Goal: Task Accomplishment & Management: Manage account settings

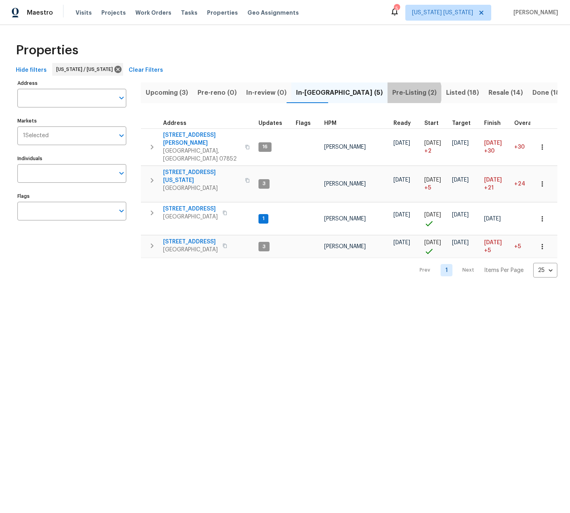
click at [393, 93] on span "Pre-Listing (2)" at bounding box center [415, 92] width 44 height 11
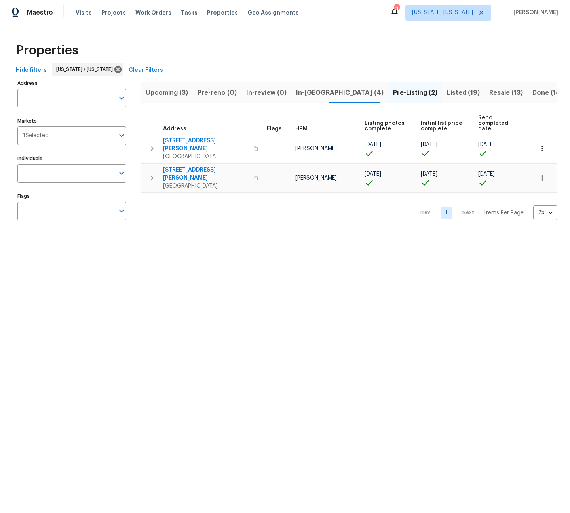
click at [304, 89] on span "In-reno (4)" at bounding box center [340, 92] width 88 height 11
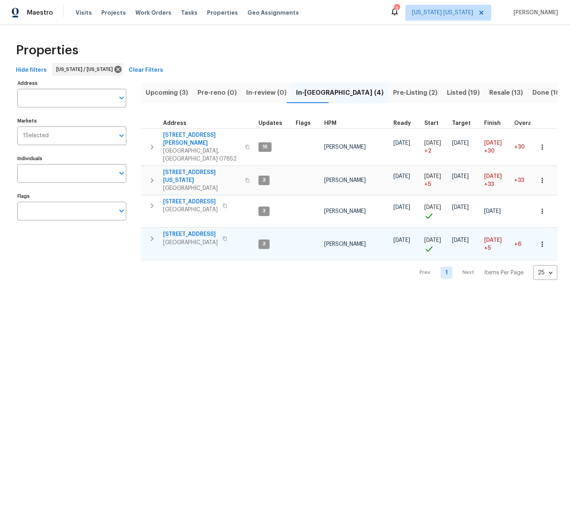
click at [175, 230] on span "[STREET_ADDRESS]" at bounding box center [190, 234] width 55 height 8
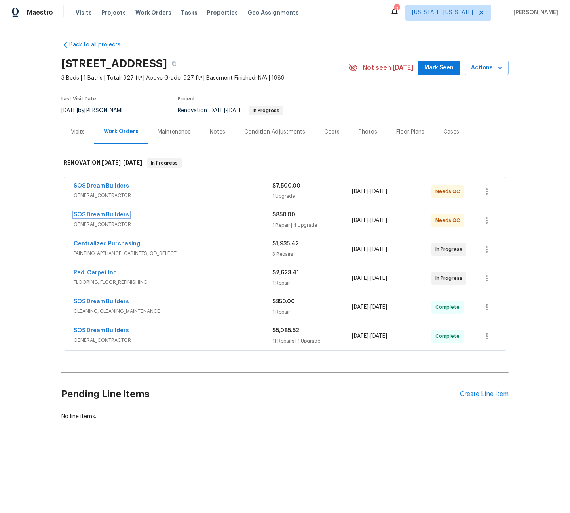
click at [109, 216] on link "SOS Dream Builders" at bounding box center [101, 215] width 55 height 6
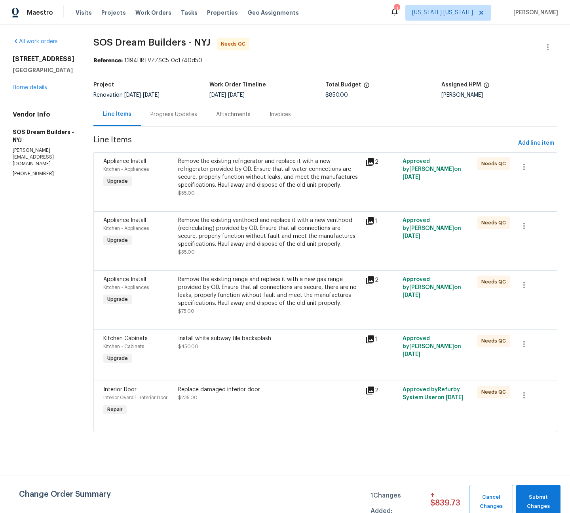
click at [249, 368] on div "Install white subway tile backsplash $450.00" at bounding box center [269, 350] width 187 height 36
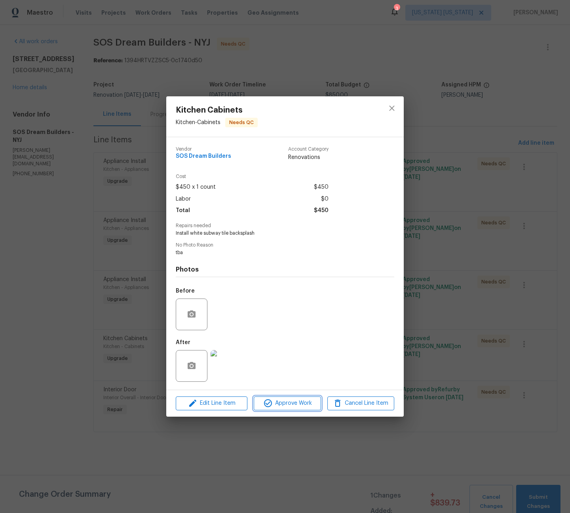
click at [286, 403] on span "Approve Work" at bounding box center [287, 403] width 62 height 10
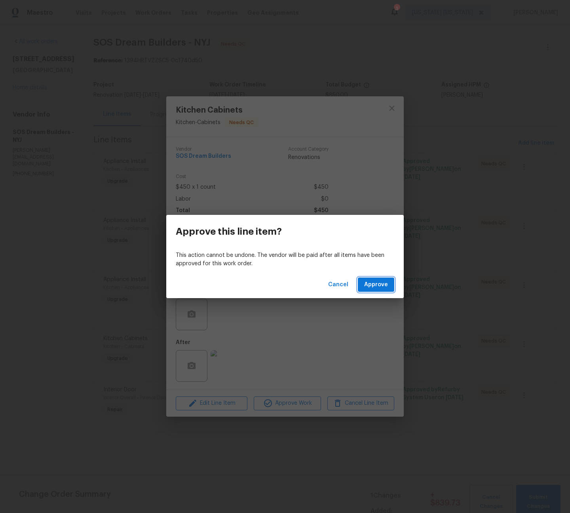
click at [372, 285] on span "Approve" at bounding box center [376, 285] width 24 height 10
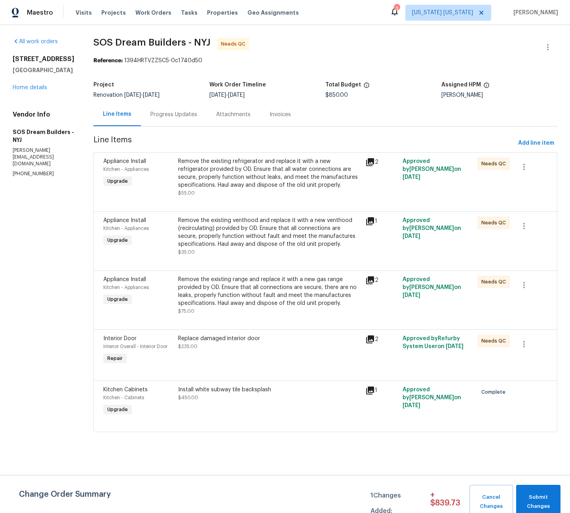
click at [267, 288] on div "Remove the existing range and replace it with a new gas range provided by OD. E…" at bounding box center [269, 291] width 183 height 32
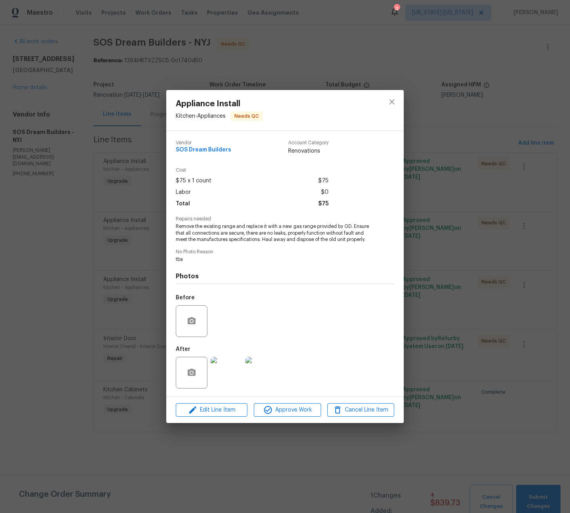
click at [231, 369] on img at bounding box center [227, 373] width 32 height 32
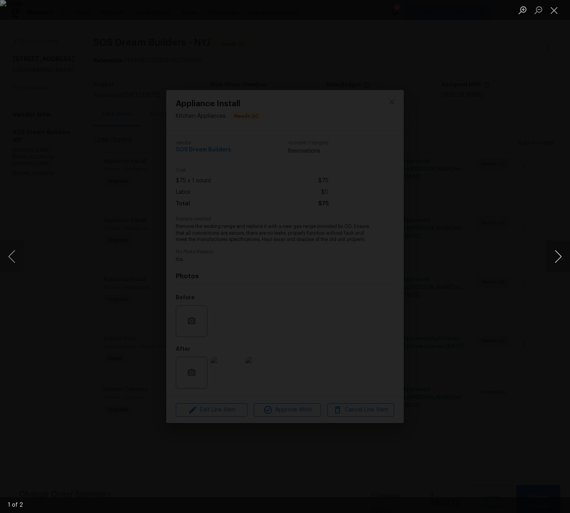
click at [551, 258] on button "Next image" at bounding box center [559, 256] width 24 height 32
click at [353, 141] on div "Lightbox" at bounding box center [285, 256] width 570 height 513
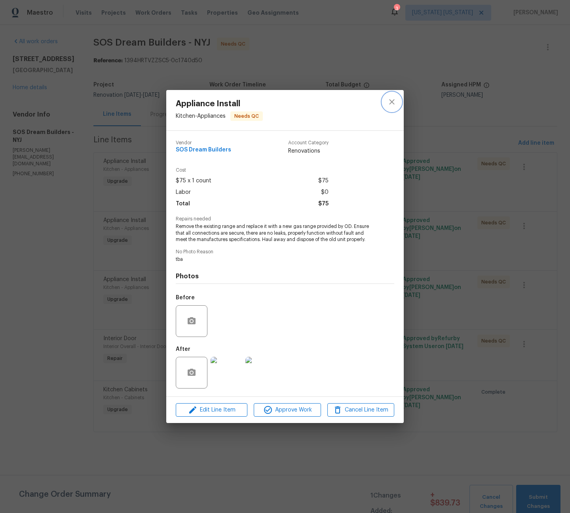
click at [389, 103] on icon "close" at bounding box center [392, 102] width 10 height 10
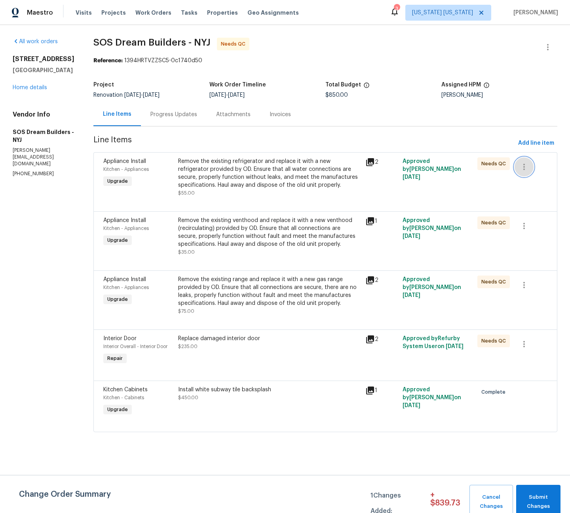
click at [524, 167] on icon "button" at bounding box center [525, 167] width 2 height 6
click at [517, 171] on li "Cancel" at bounding box center [526, 166] width 31 height 13
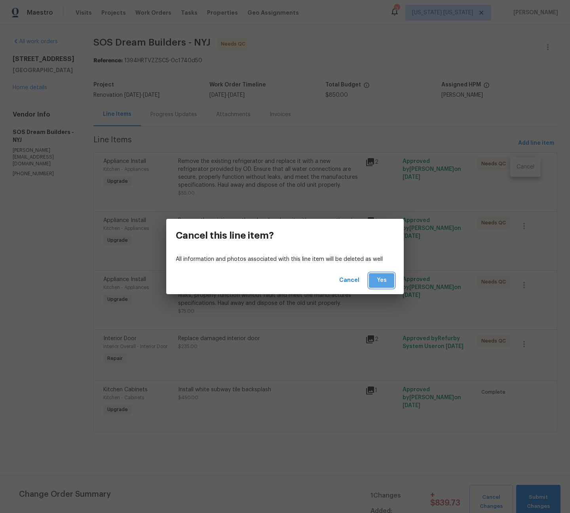
click at [383, 282] on span "Yes" at bounding box center [382, 280] width 13 height 10
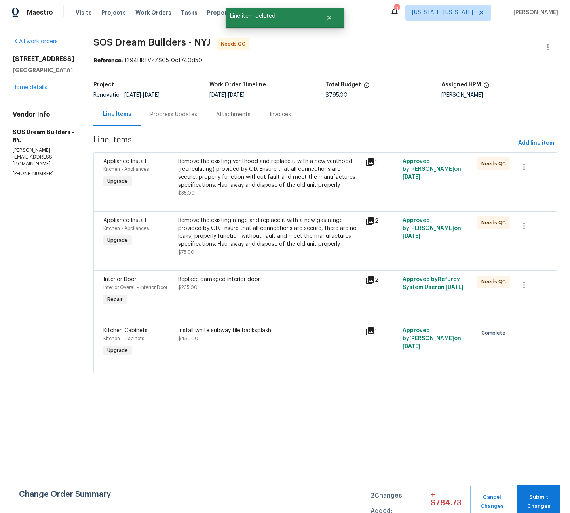
click at [260, 182] on div "Remove the existing venthood and replace it with a new venthood (recirculating)…" at bounding box center [269, 173] width 183 height 32
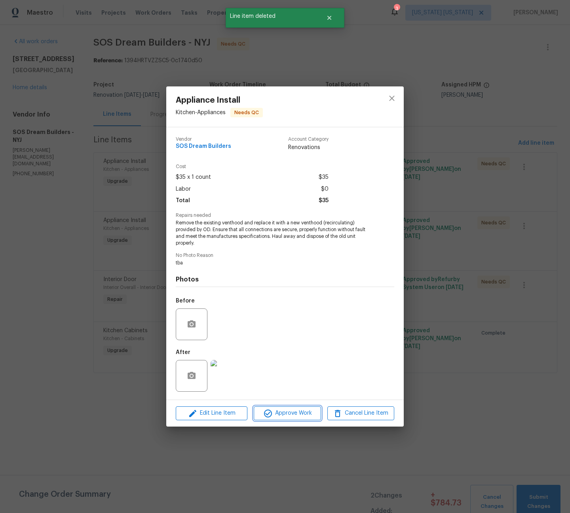
click at [291, 413] on span "Approve Work" at bounding box center [287, 413] width 62 height 10
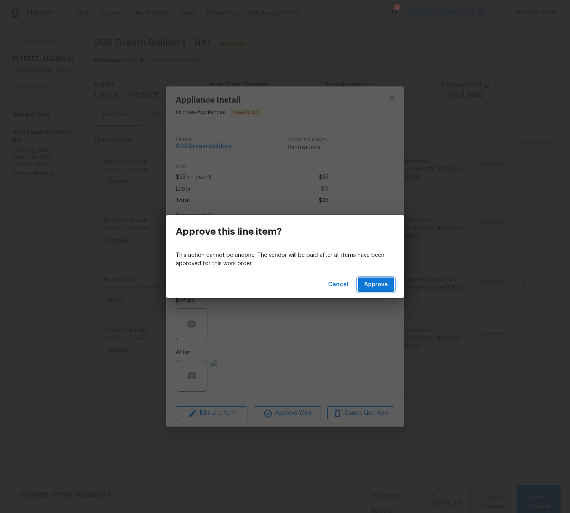
click at [381, 283] on span "Approve" at bounding box center [376, 285] width 24 height 10
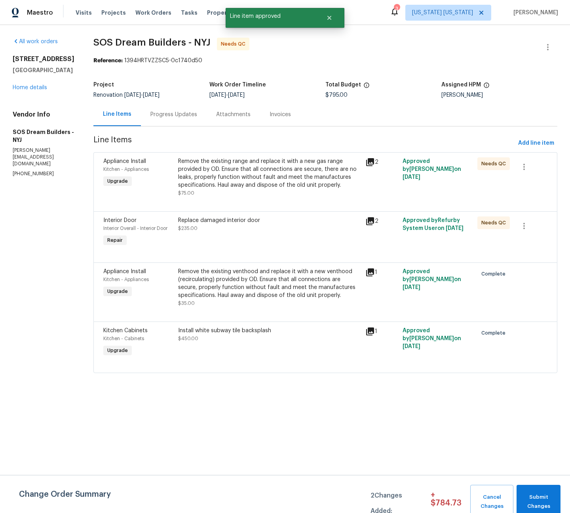
click at [265, 182] on div "Remove the existing range and replace it with a new gas range provided by OD. E…" at bounding box center [269, 173] width 183 height 32
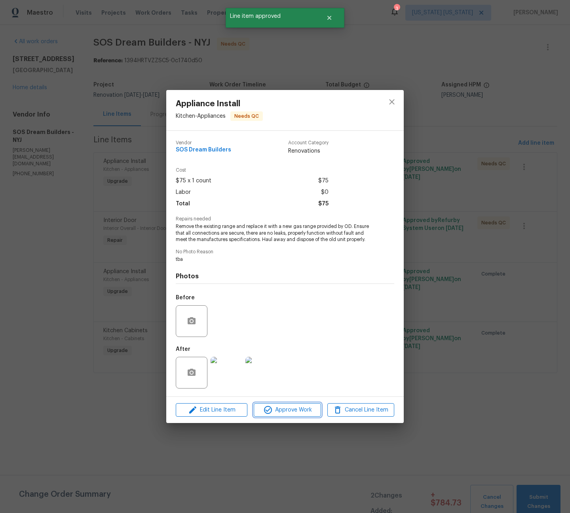
click at [288, 411] on span "Approve Work" at bounding box center [287, 410] width 62 height 10
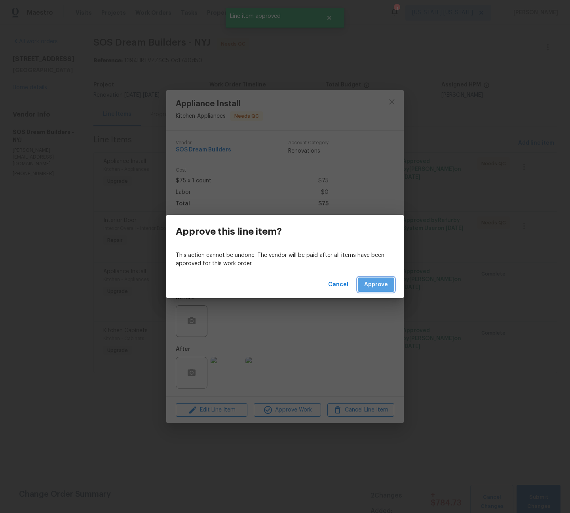
click at [391, 289] on button "Approve" at bounding box center [376, 284] width 36 height 15
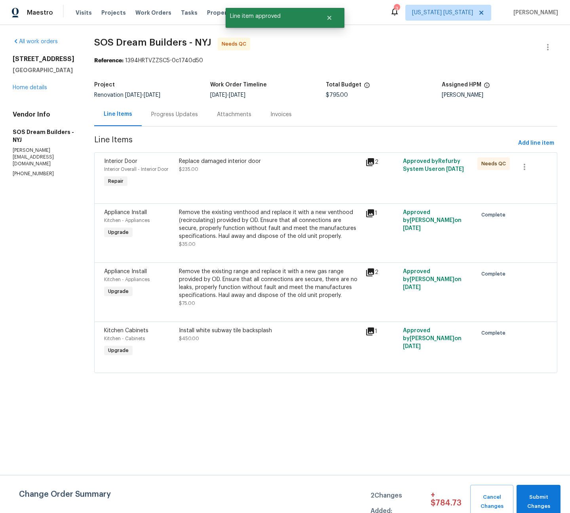
click at [261, 181] on div "Replace damaged interior door $235.00" at bounding box center [270, 173] width 187 height 36
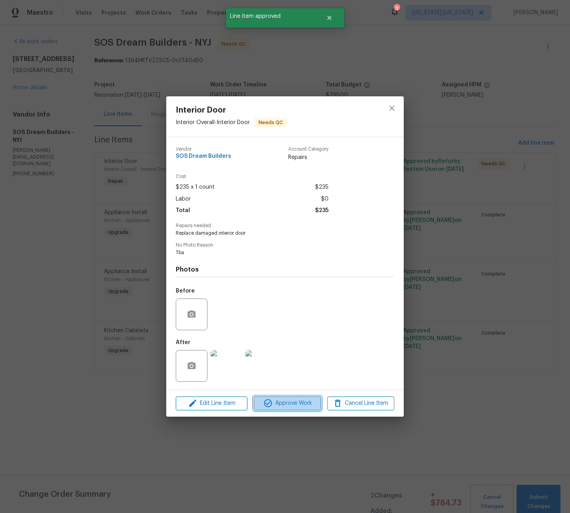
click at [294, 403] on span "Approve Work" at bounding box center [287, 403] width 62 height 10
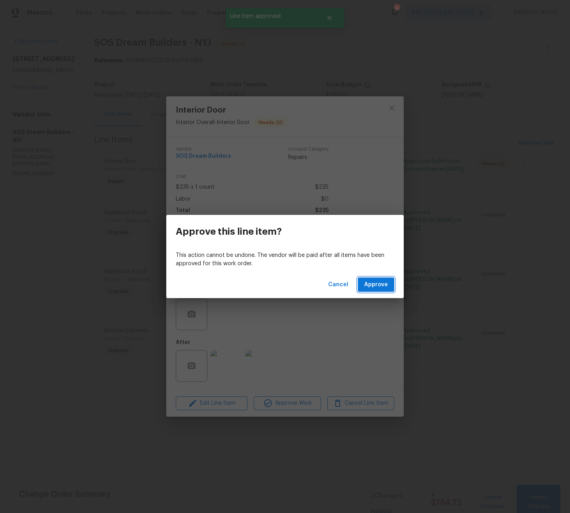
click at [379, 280] on span "Approve" at bounding box center [376, 285] width 24 height 10
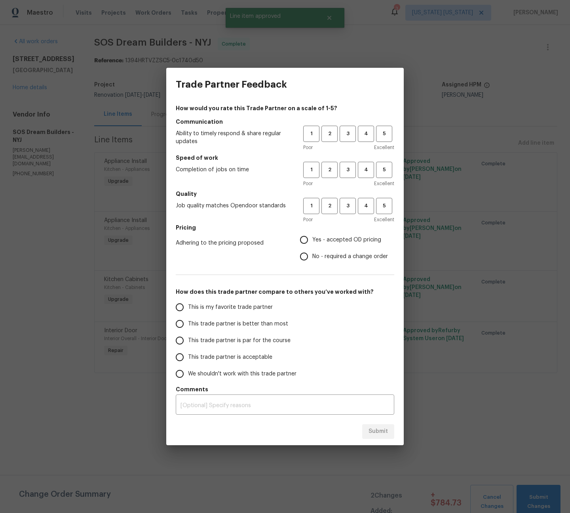
click at [525, 485] on div "Trade Partner Feedback How would you rate this Trade Partner on a scale of 1-5?…" at bounding box center [285, 256] width 570 height 513
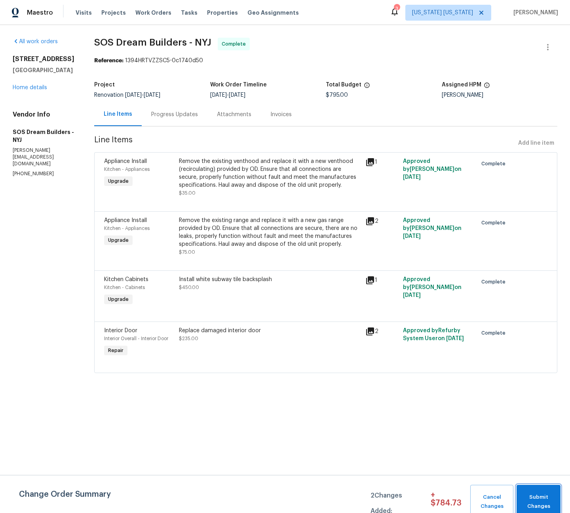
click at [536, 500] on span "Submit Changes" at bounding box center [539, 501] width 36 height 18
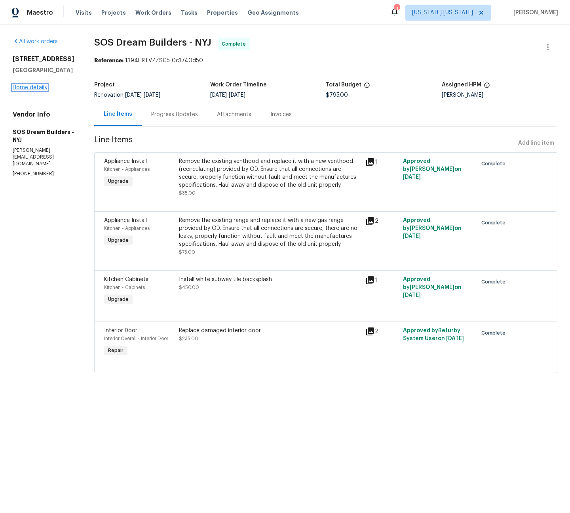
click at [39, 90] on link "Home details" at bounding box center [30, 88] width 34 height 6
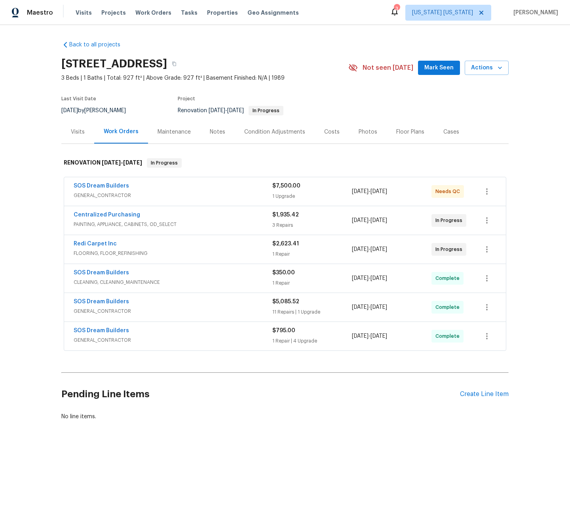
click at [184, 184] on div "SOS Dream Builders" at bounding box center [173, 187] width 199 height 10
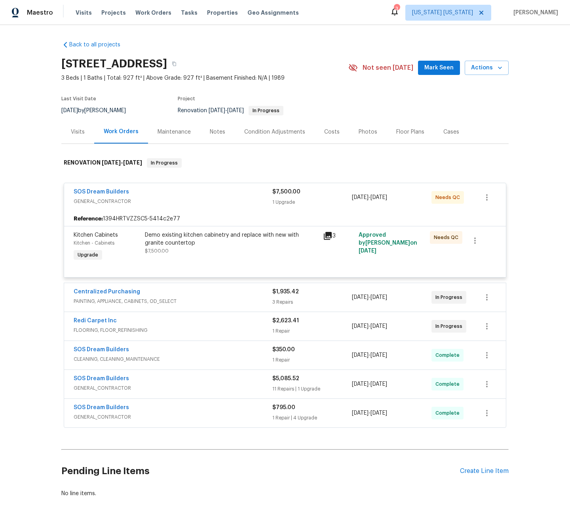
click at [229, 255] on div "Demo existing kitchen cabinetry and replace with new with granite countertop $7…" at bounding box center [232, 247] width 178 height 36
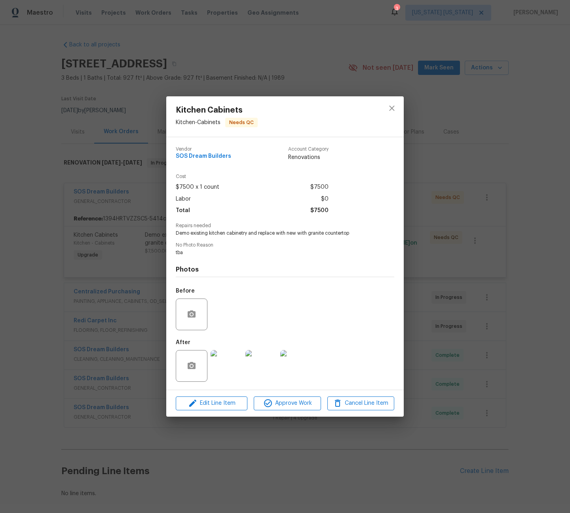
click at [225, 367] on img at bounding box center [227, 366] width 32 height 32
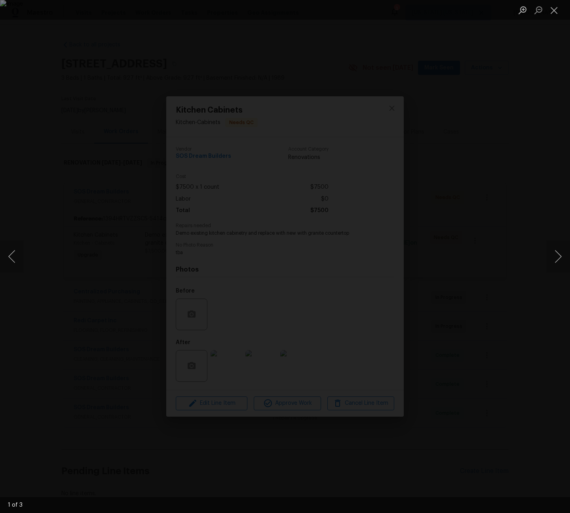
click at [352, 275] on img "Lightbox" at bounding box center [285, 256] width 570 height 513
click at [441, 402] on div "Lightbox" at bounding box center [285, 256] width 570 height 513
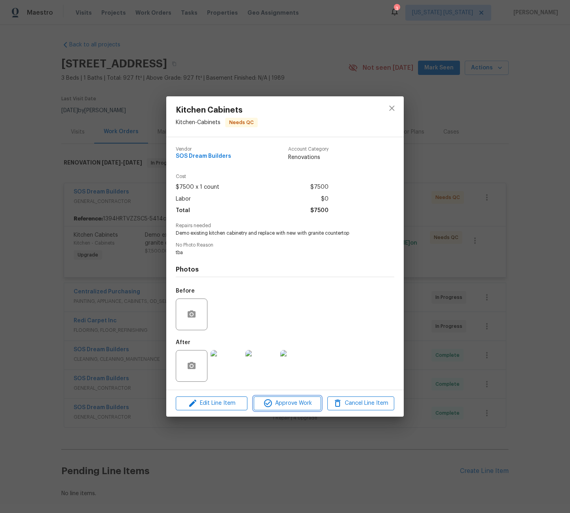
click at [292, 403] on span "Approve Work" at bounding box center [287, 403] width 62 height 10
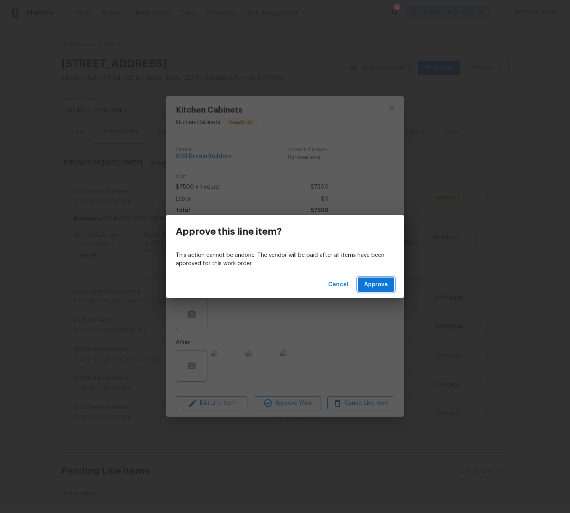
click at [370, 282] on span "Approve" at bounding box center [376, 285] width 24 height 10
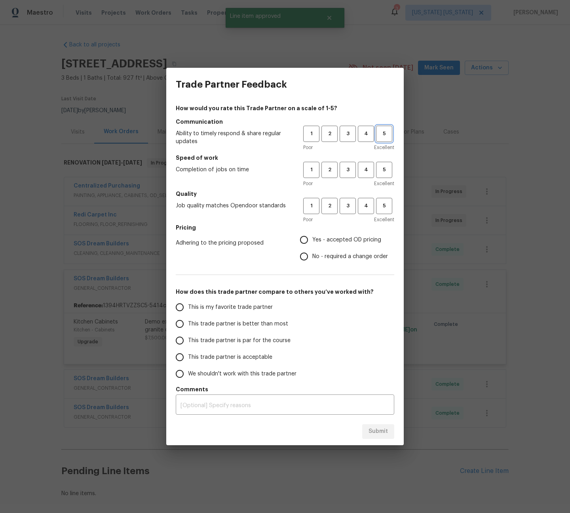
click at [382, 134] on span "5" at bounding box center [384, 133] width 15 height 9
click at [364, 171] on span "4" at bounding box center [366, 169] width 15 height 9
click at [366, 208] on span "4" at bounding box center [366, 205] width 15 height 9
click at [351, 238] on span "Yes - accepted OD pricing" at bounding box center [347, 240] width 69 height 8
click at [313, 238] on input "Yes - accepted OD pricing" at bounding box center [304, 239] width 17 height 17
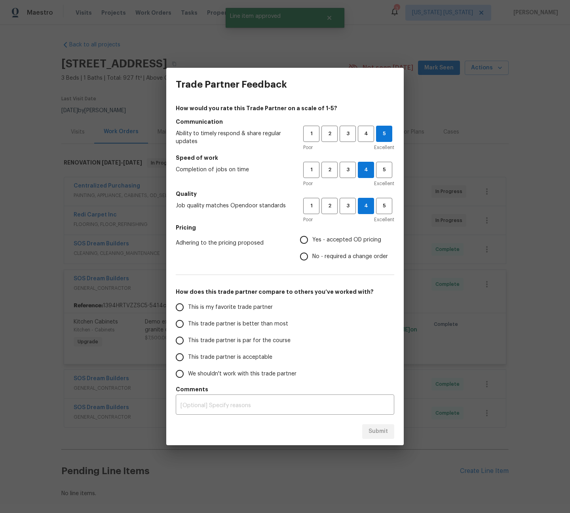
radio input "true"
click at [273, 324] on span "This trade partner is better than most" at bounding box center [238, 324] width 100 height 8
click at [188, 324] on input "This trade partner is better than most" at bounding box center [180, 323] width 17 height 17
click at [385, 435] on span "Submit" at bounding box center [378, 431] width 19 height 10
radio input "true"
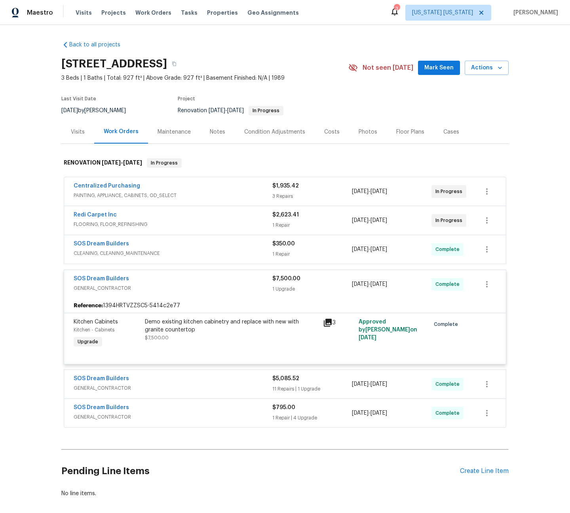
radio input "false"
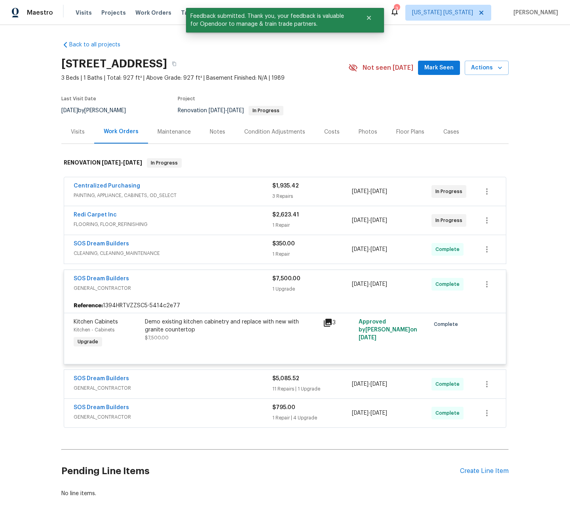
click at [171, 42] on div "Back to all projects 448 Northam Dr, North Brunswick, NJ 08902 3 Beds | 1 Baths…" at bounding box center [285, 268] width 448 height 469
click at [155, 14] on span "Work Orders" at bounding box center [153, 13] width 36 height 8
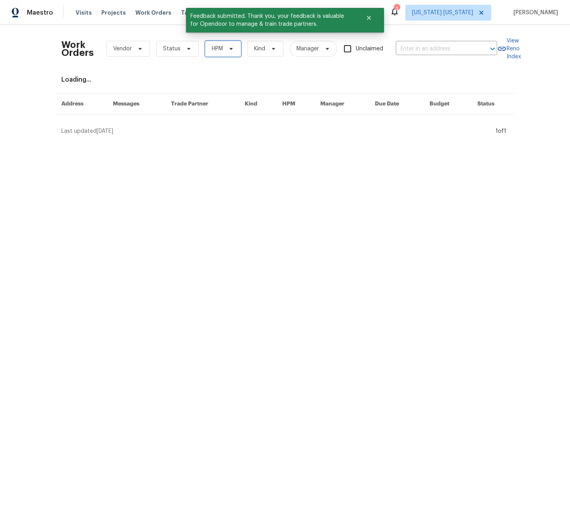
click at [232, 52] on span "HPM" at bounding box center [223, 49] width 36 height 16
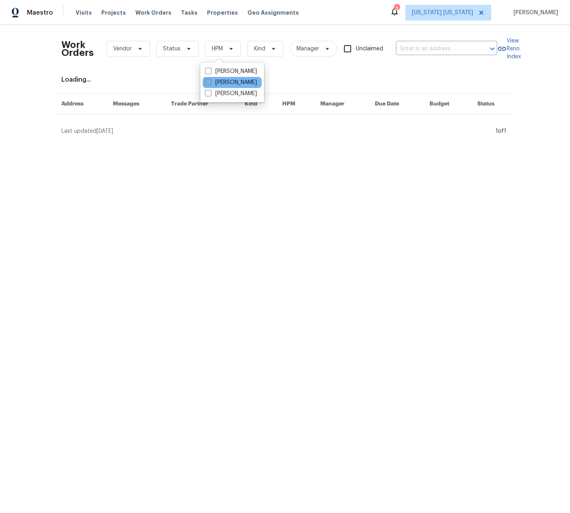
click at [223, 83] on label "[PERSON_NAME]" at bounding box center [231, 82] width 52 height 8
click at [210, 83] on input "[PERSON_NAME]" at bounding box center [207, 80] width 5 height 5
checkbox input "true"
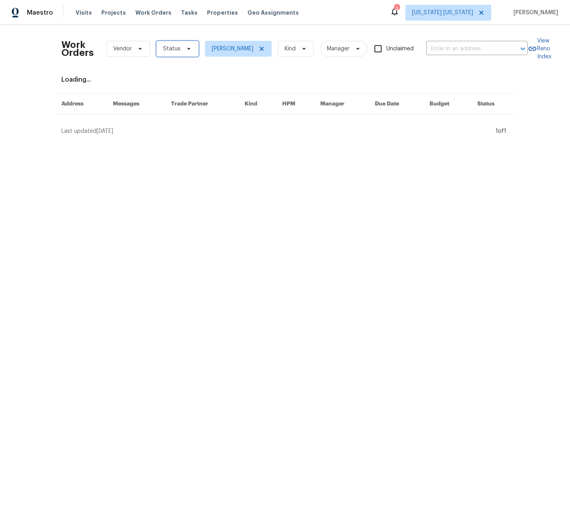
click at [173, 46] on span "Status" at bounding box center [171, 49] width 17 height 8
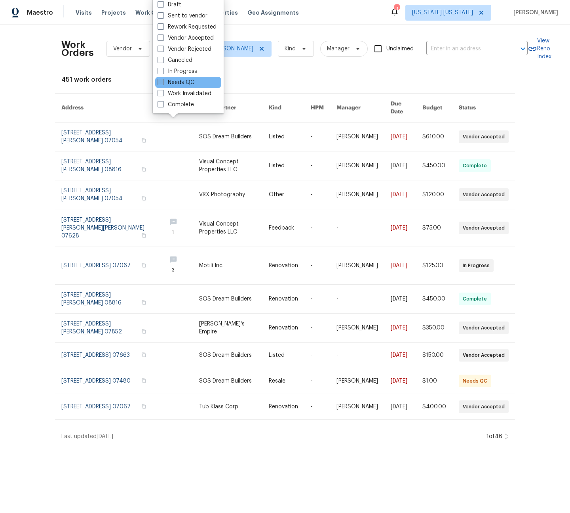
click at [183, 81] on label "Needs QC" at bounding box center [176, 82] width 37 height 8
click at [163, 81] on input "Needs QC" at bounding box center [160, 80] width 5 height 5
checkbox input "true"
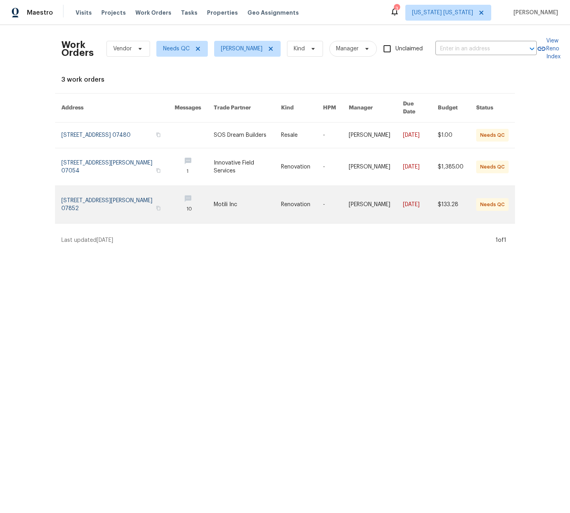
click at [228, 205] on link at bounding box center [247, 204] width 67 height 37
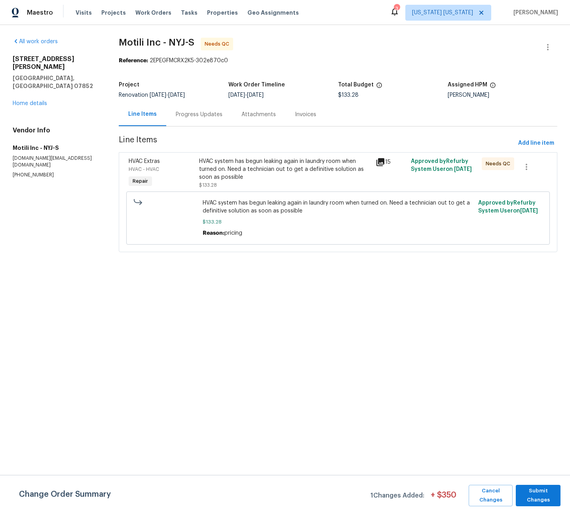
click at [191, 114] on div "Progress Updates" at bounding box center [199, 115] width 47 height 8
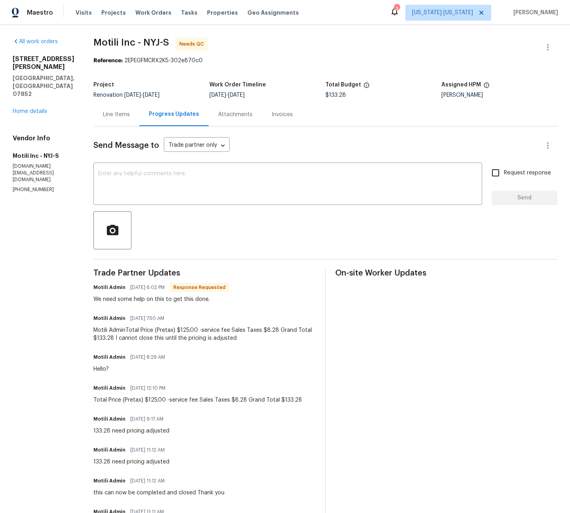
click at [125, 117] on div "Line Items" at bounding box center [116, 115] width 27 height 8
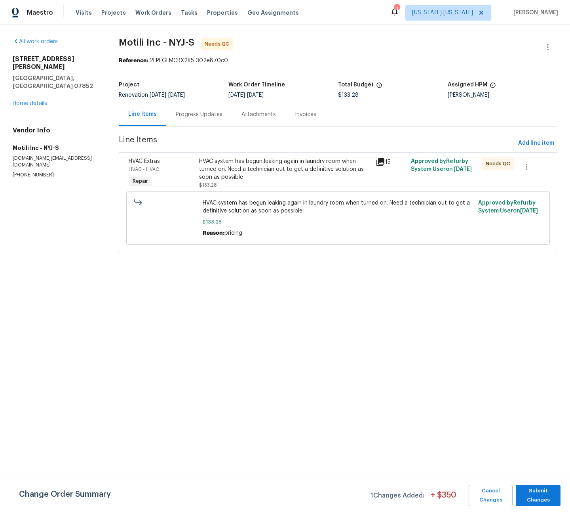
click at [252, 164] on div "HVAC system has begun leaking again in laundry room when turned on. Need a tech…" at bounding box center [285, 169] width 172 height 24
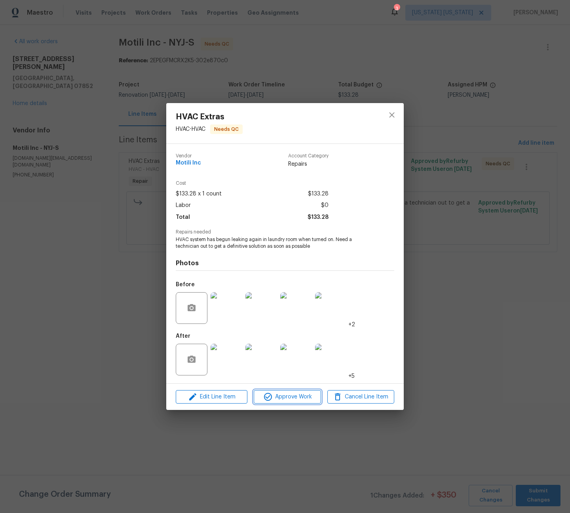
click at [298, 395] on span "Approve Work" at bounding box center [287, 397] width 62 height 10
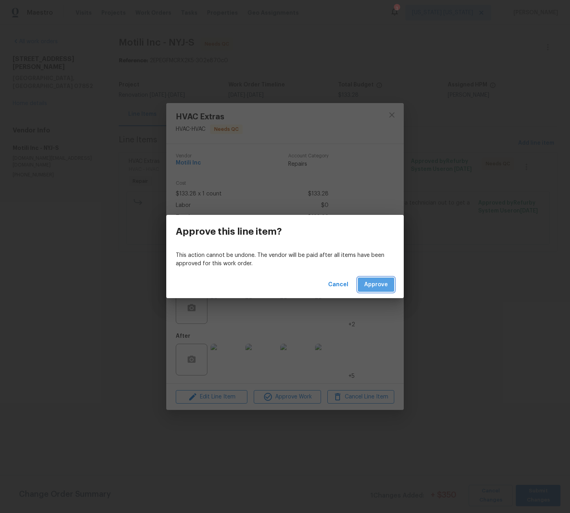
click at [379, 282] on span "Approve" at bounding box center [376, 285] width 24 height 10
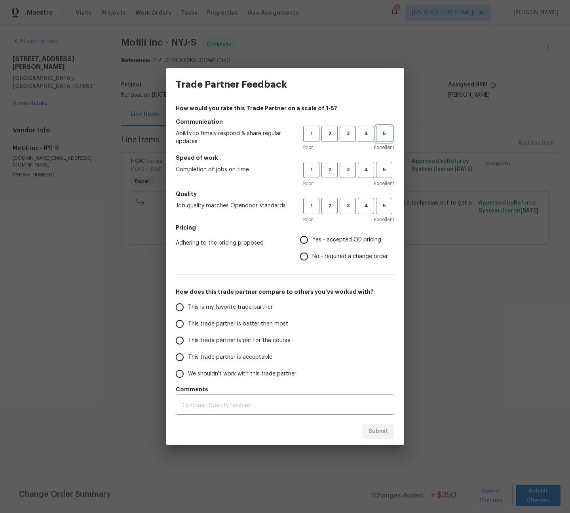
click at [378, 136] on span "5" at bounding box center [384, 133] width 15 height 9
click at [368, 172] on span "4" at bounding box center [366, 169] width 15 height 9
drag, startPoint x: 367, startPoint y: 204, endPoint x: 353, endPoint y: 222, distance: 23.4
click at [367, 204] on span "4" at bounding box center [366, 205] width 15 height 9
click at [337, 241] on span "Yes - accepted OD pricing" at bounding box center [347, 240] width 69 height 8
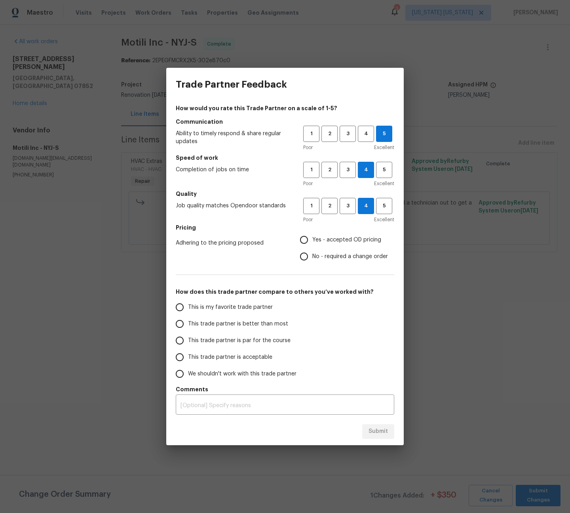
click at [313, 241] on input "Yes - accepted OD pricing" at bounding box center [304, 239] width 17 height 17
radio input "true"
click at [249, 327] on span "This trade partner is better than most" at bounding box center [238, 324] width 100 height 8
click at [188, 327] on input "This trade partner is better than most" at bounding box center [180, 323] width 17 height 17
click at [351, 171] on span "3" at bounding box center [348, 169] width 15 height 9
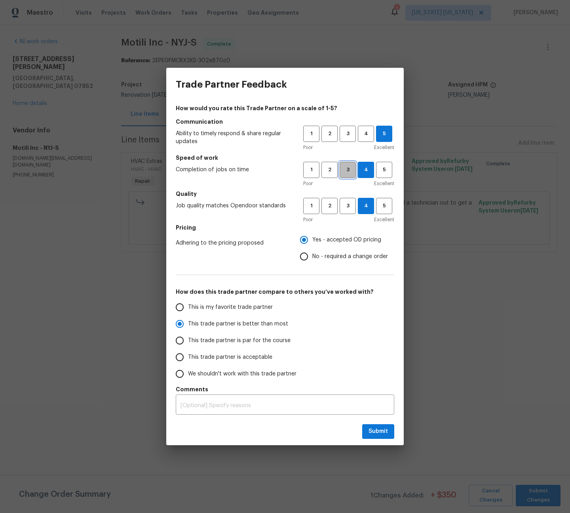
radio input "true"
click at [347, 209] on span "3" at bounding box center [348, 205] width 15 height 9
click at [349, 137] on span "3" at bounding box center [348, 133] width 15 height 9
click at [274, 342] on span "This trade partner is par for the course" at bounding box center [239, 340] width 103 height 8
click at [188, 342] on input "This trade partner is par for the course" at bounding box center [180, 340] width 17 height 17
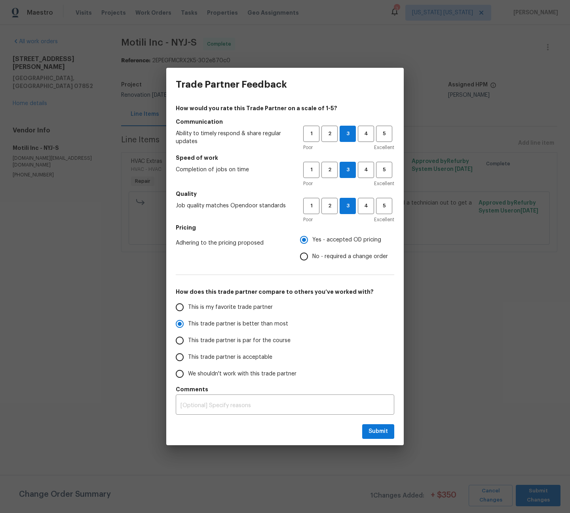
radio input "true"
click at [376, 430] on span "Submit" at bounding box center [378, 431] width 19 height 10
radio input "true"
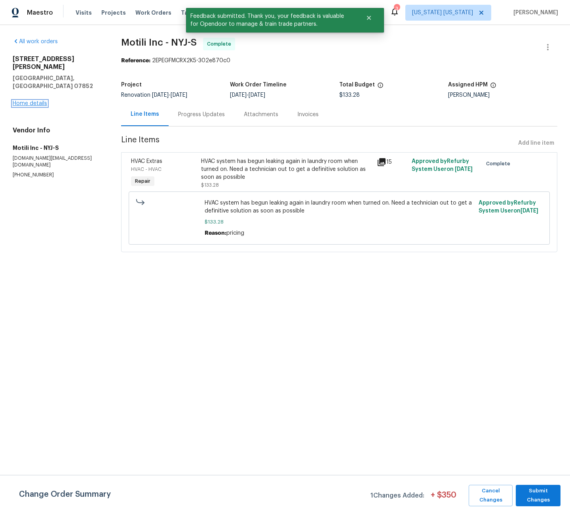
click at [37, 101] on link "Home details" at bounding box center [30, 104] width 34 height 6
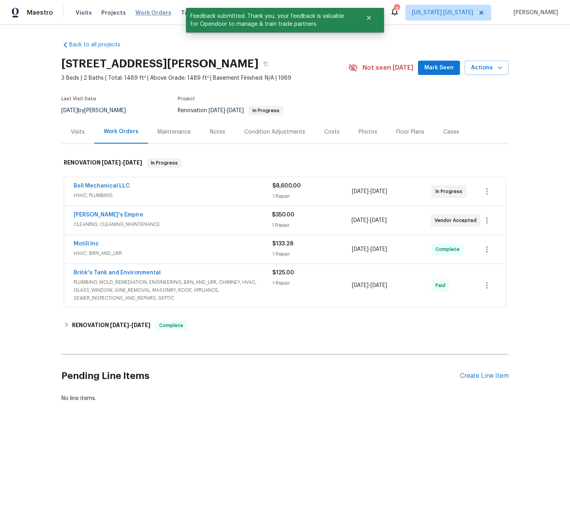
click at [148, 11] on span "Work Orders" at bounding box center [153, 13] width 36 height 8
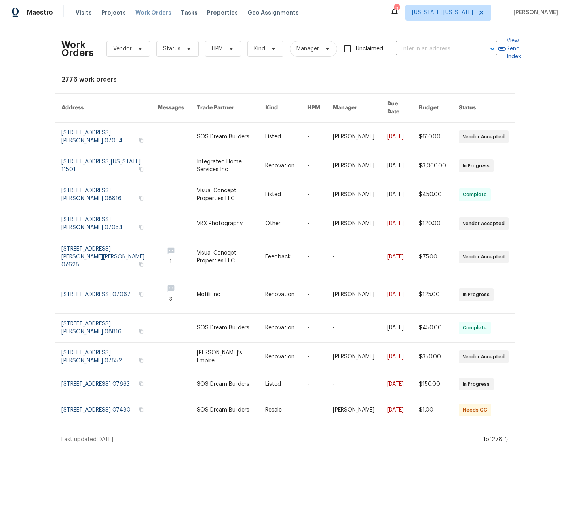
click at [153, 12] on span "Work Orders" at bounding box center [153, 13] width 36 height 8
click at [209, 15] on span "Properties" at bounding box center [222, 13] width 31 height 8
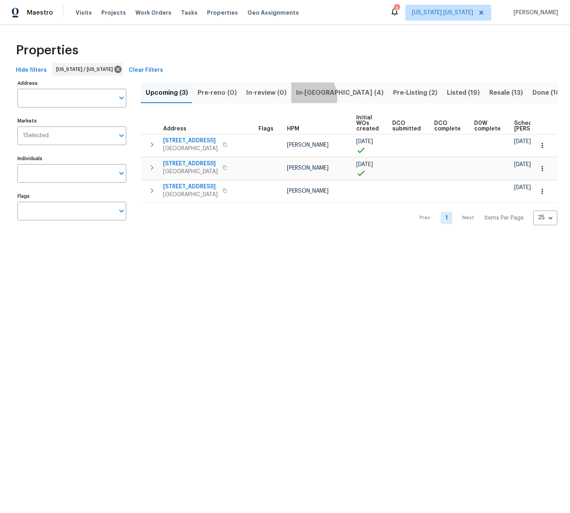
click at [301, 97] on span "In-[GEOGRAPHIC_DATA] (4)" at bounding box center [340, 92] width 88 height 11
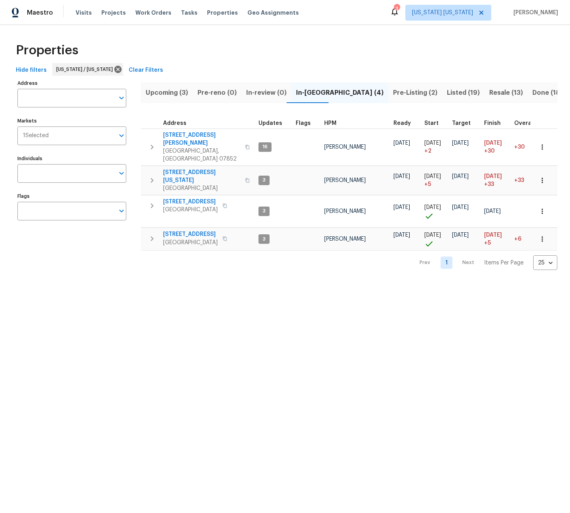
click at [393, 88] on span "Pre-Listing (2)" at bounding box center [415, 92] width 44 height 11
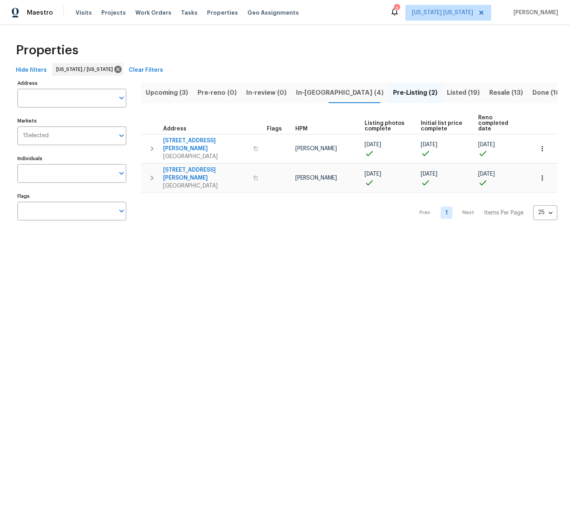
click at [259, 93] on span "In-review (0)" at bounding box center [266, 92] width 40 height 11
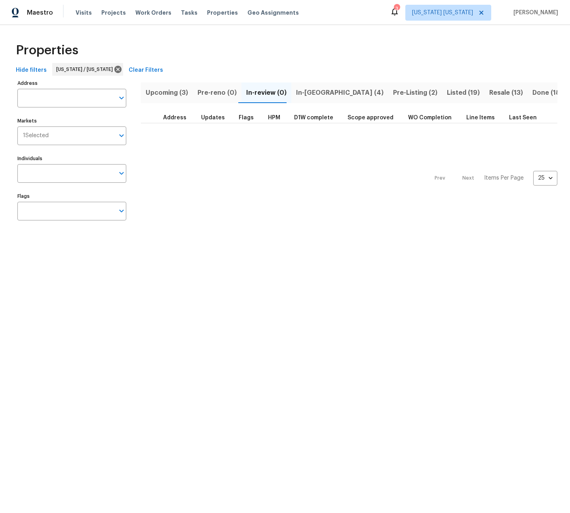
click at [307, 93] on span "In-[GEOGRAPHIC_DATA] (4)" at bounding box center [340, 92] width 88 height 11
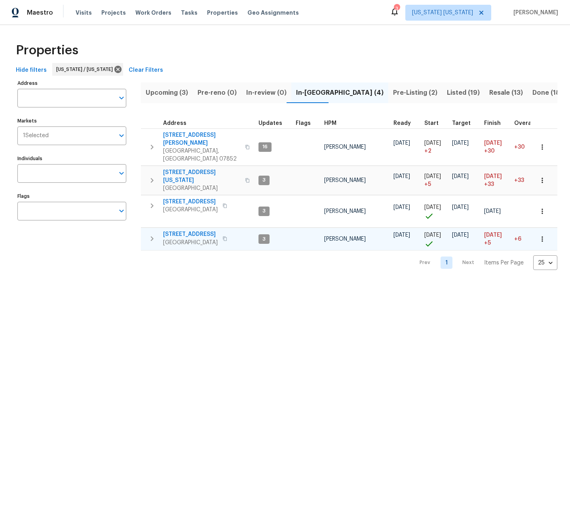
click at [195, 230] on span "[STREET_ADDRESS]" at bounding box center [190, 234] width 55 height 8
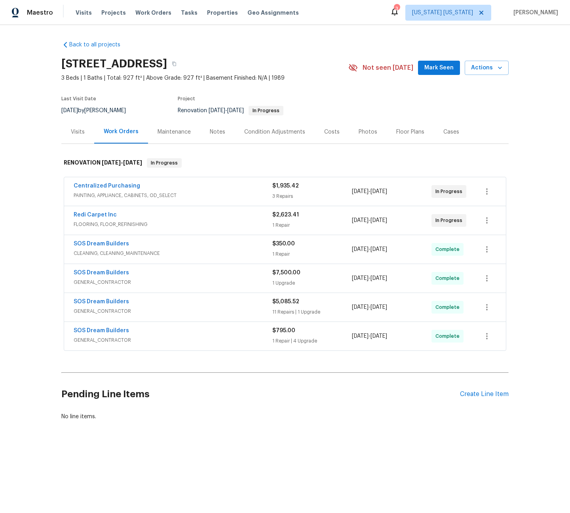
click at [318, 132] on div "Costs" at bounding box center [332, 131] width 34 height 23
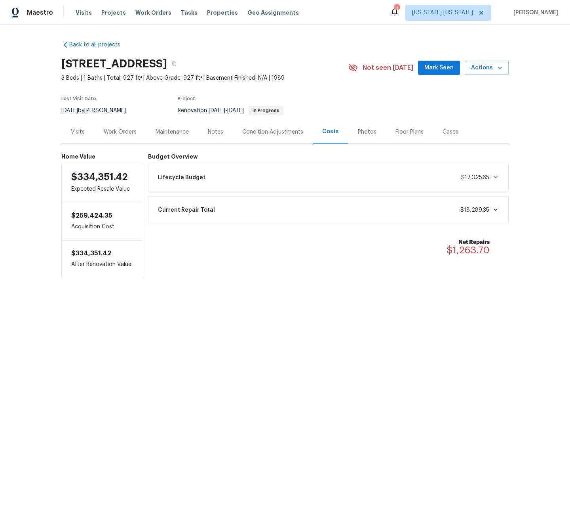
click at [402, 209] on div "Current Repair Total $18,289.35" at bounding box center [328, 209] width 351 height 17
click at [409, 180] on div "Lifecycle Budget $17,025.65" at bounding box center [328, 177] width 351 height 17
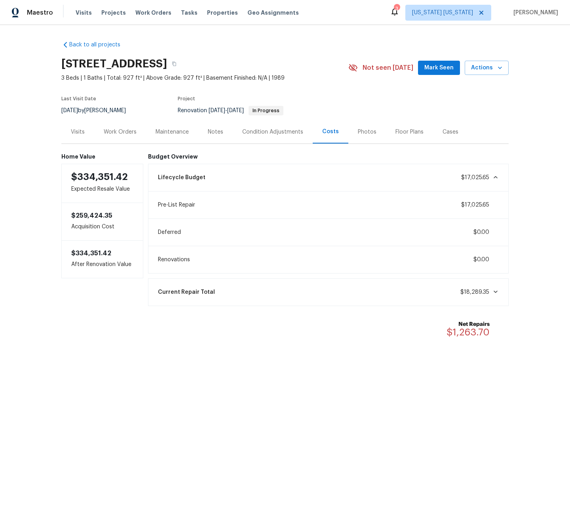
click at [409, 180] on div "Lifecycle Budget $17,025.65" at bounding box center [328, 177] width 351 height 17
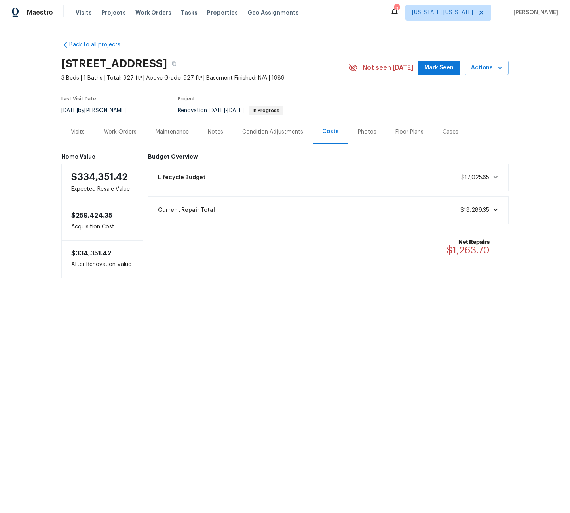
click at [407, 204] on div "Current Repair Total $18,289.35" at bounding box center [328, 209] width 351 height 17
click at [134, 130] on div "Work Orders" at bounding box center [120, 131] width 52 height 23
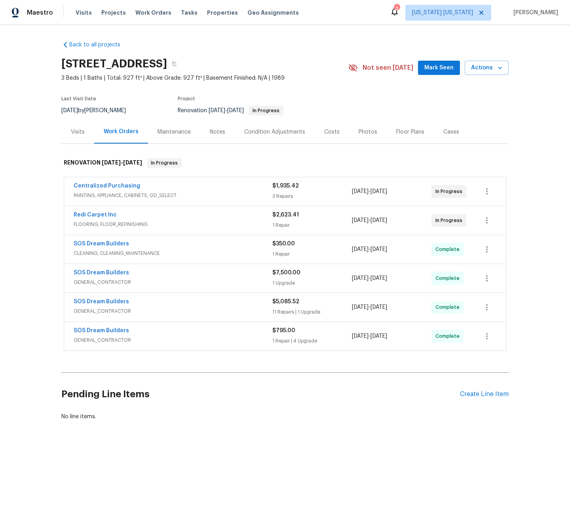
click at [181, 128] on div "Maintenance" at bounding box center [174, 132] width 33 height 8
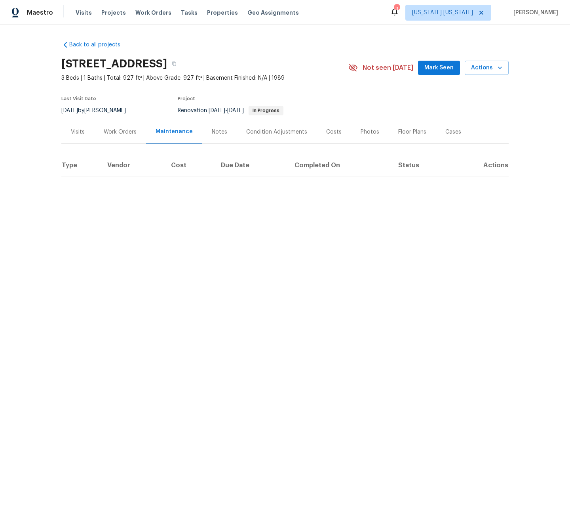
click at [114, 134] on div "Work Orders" at bounding box center [120, 132] width 33 height 8
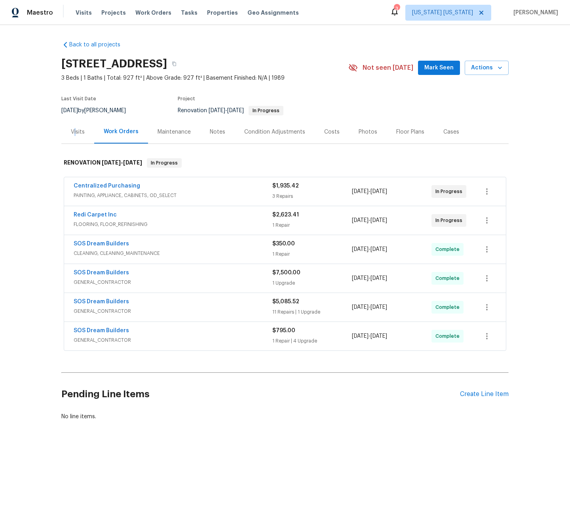
click at [73, 130] on div "Visits" at bounding box center [78, 132] width 14 height 8
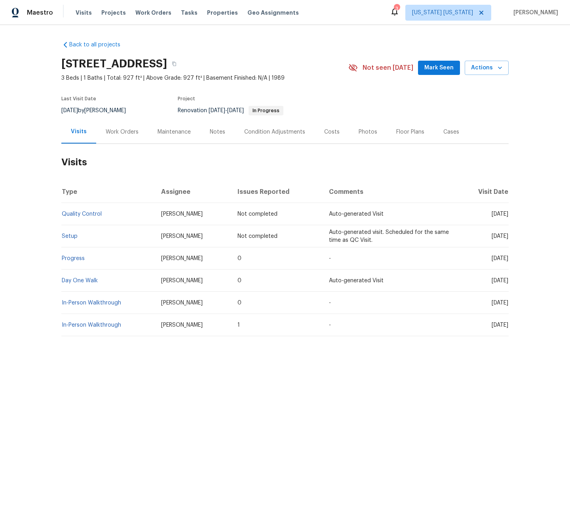
click at [193, 131] on div "Maintenance" at bounding box center [174, 131] width 52 height 23
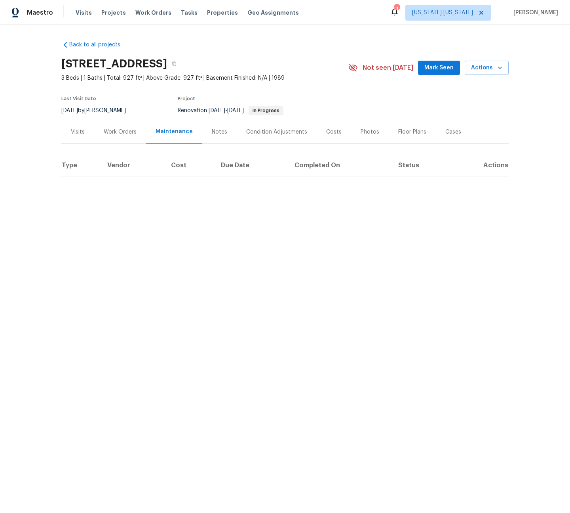
click at [218, 134] on div "Notes" at bounding box center [219, 132] width 15 height 8
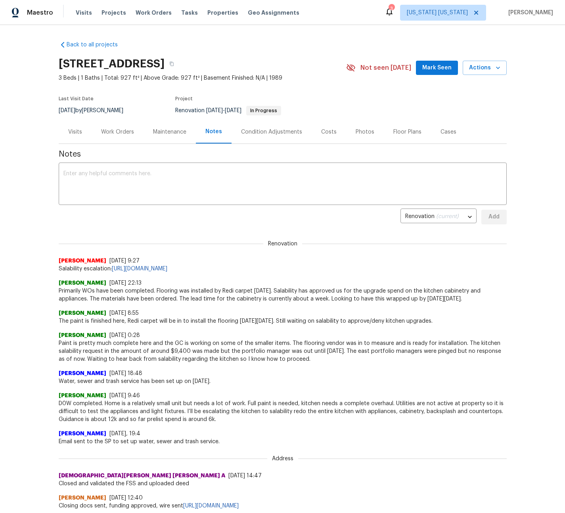
click at [121, 135] on div "Work Orders" at bounding box center [117, 132] width 33 height 8
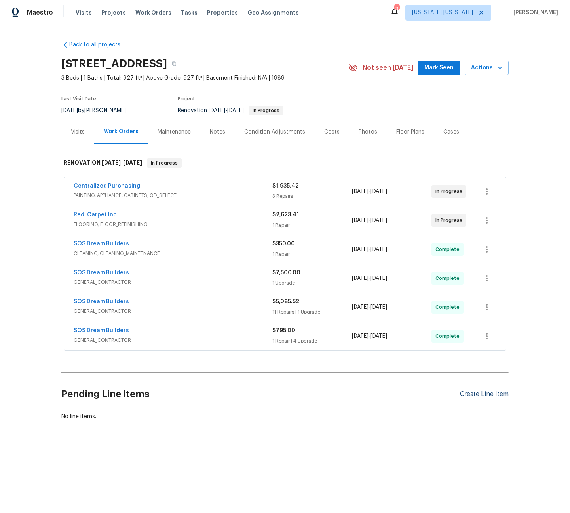
click at [480, 392] on div "Create Line Item" at bounding box center [484, 394] width 49 height 8
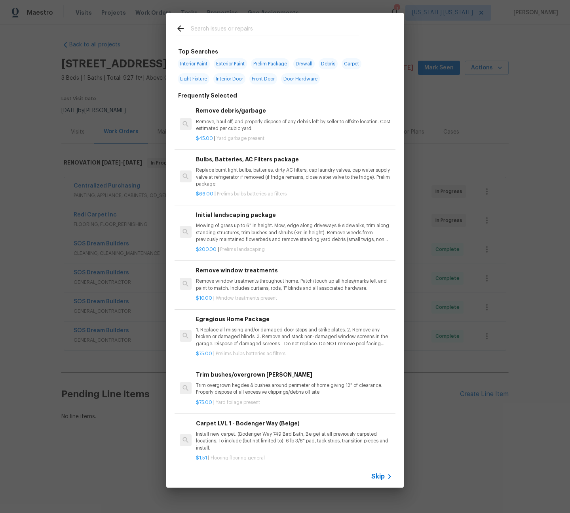
click at [226, 29] on input "text" at bounding box center [275, 30] width 168 height 12
click at [81, 440] on div "Top Searches Interior Paint Exterior Paint Prelim Package Drywall Debris Carpet…" at bounding box center [285, 250] width 570 height 500
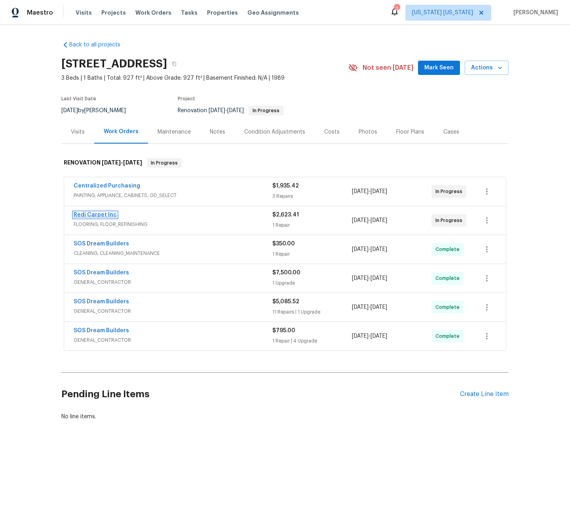
click at [101, 212] on link "Redi Carpet Inc" at bounding box center [95, 215] width 43 height 6
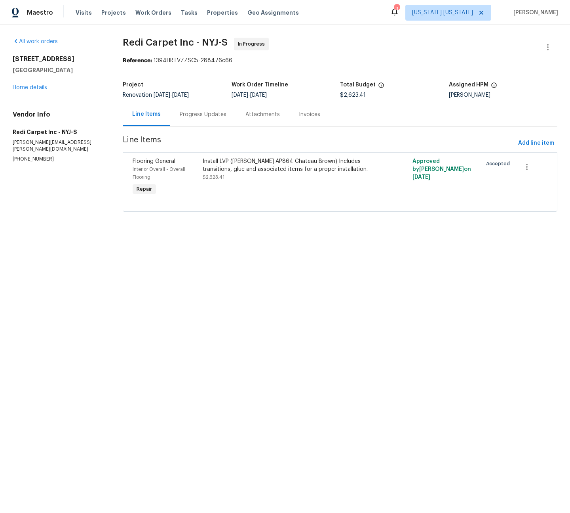
click at [210, 115] on div "Progress Updates" at bounding box center [203, 115] width 47 height 8
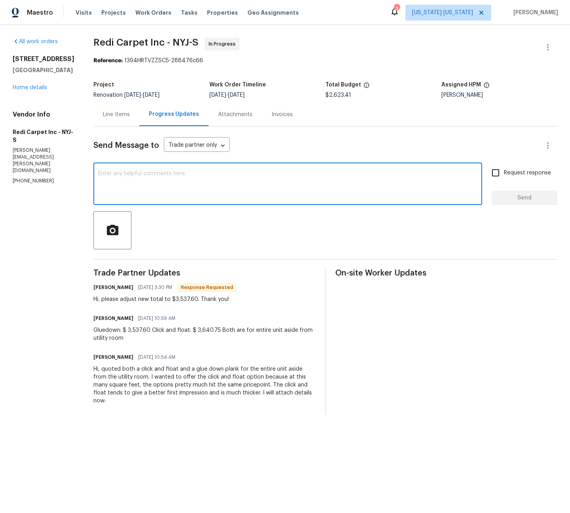
click at [186, 183] on textarea at bounding box center [288, 185] width 380 height 28
click at [130, 116] on div "Line Items" at bounding box center [116, 115] width 27 height 8
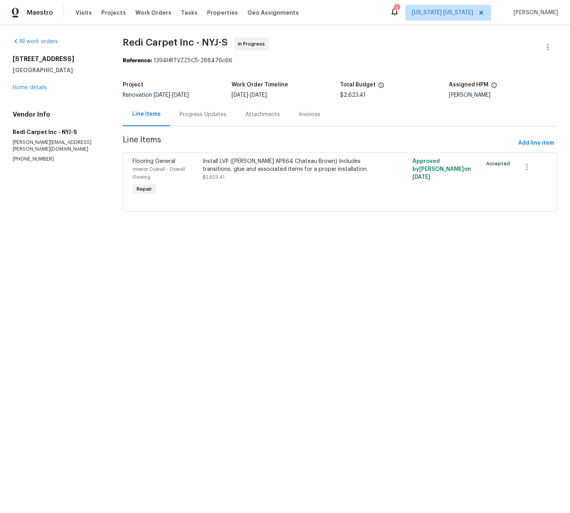
click at [248, 174] on div "Install LVP ([PERSON_NAME] AP864 Chateau Brown) Includes transitions, glue and …" at bounding box center [288, 169] width 170 height 24
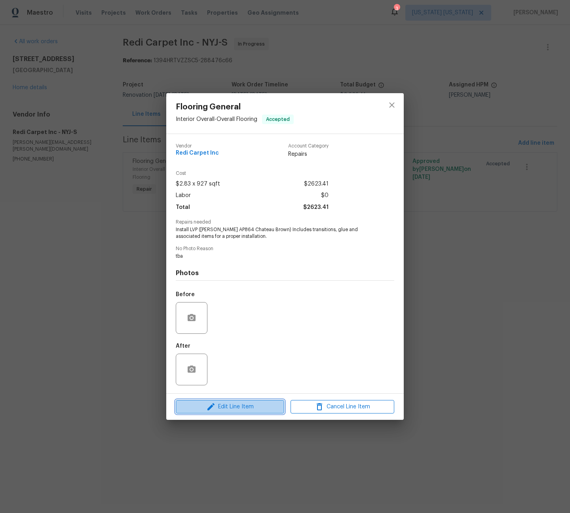
click at [236, 405] on span "Edit Line Item" at bounding box center [230, 407] width 104 height 10
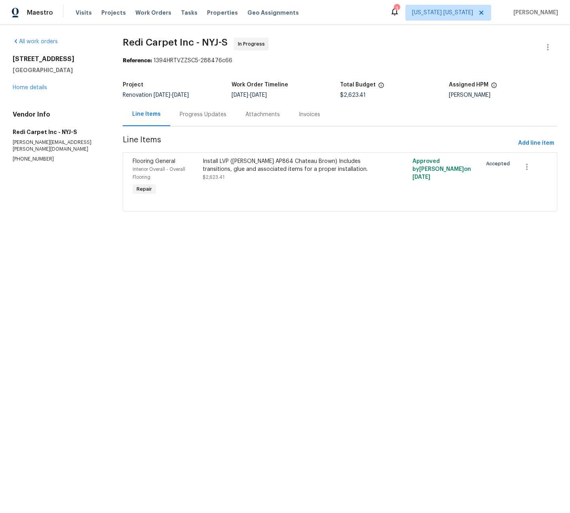
click at [462, 234] on html "Maestro Visits Projects Work Orders Tasks Properties Geo Assignments 3 [US_STAT…" at bounding box center [285, 117] width 570 height 234
click at [211, 118] on div "Progress Updates" at bounding box center [203, 114] width 66 height 23
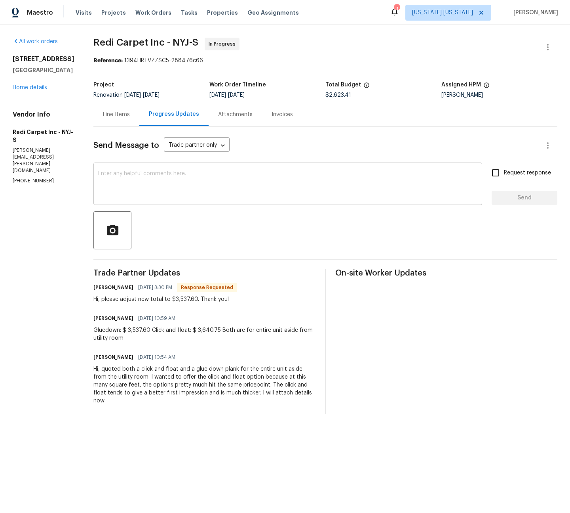
click at [210, 176] on textarea at bounding box center [288, 185] width 380 height 28
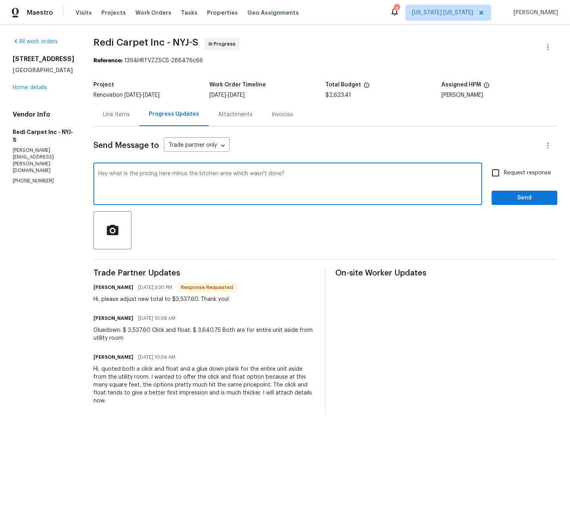
type textarea "Hey what is the pricing here minus the kitchen area which wasn't done?"
click at [497, 174] on input "Request response" at bounding box center [496, 172] width 17 height 17
checkbox input "true"
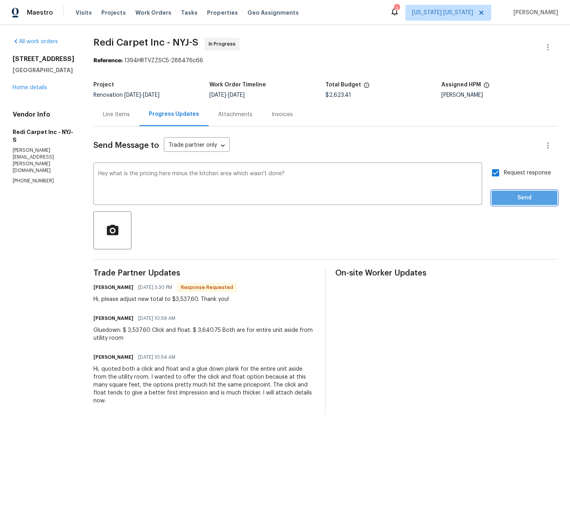
click at [504, 196] on span "Send" at bounding box center [524, 198] width 53 height 10
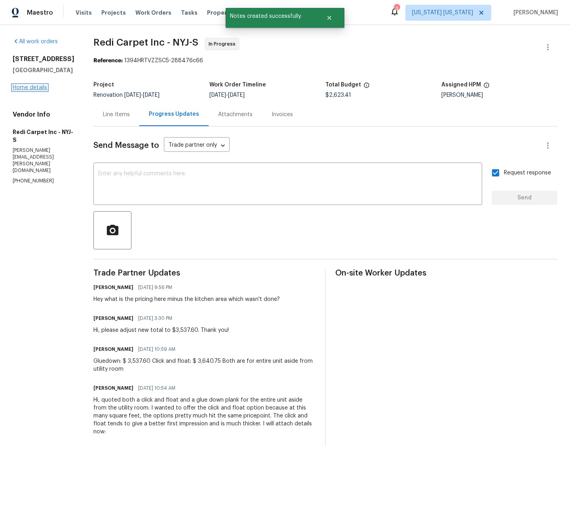
click at [27, 85] on link "Home details" at bounding box center [30, 88] width 34 height 6
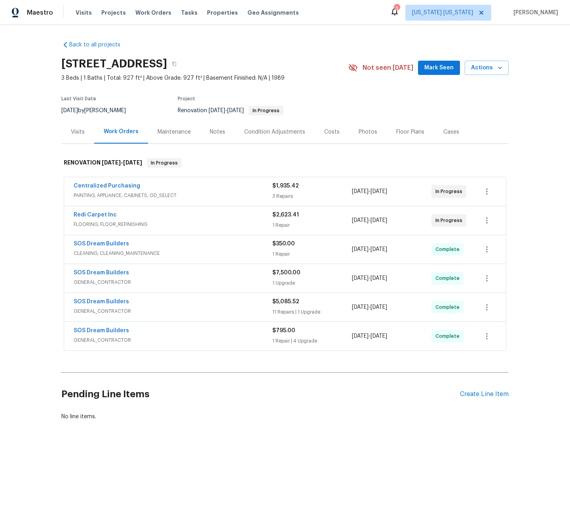
click at [162, 132] on div "Maintenance" at bounding box center [174, 132] width 33 height 8
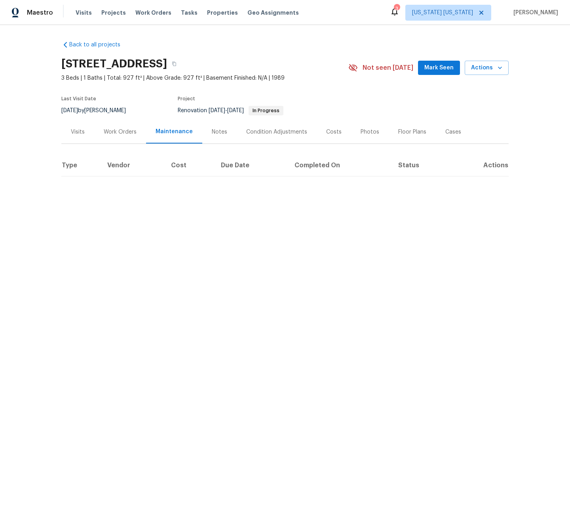
click at [78, 135] on div "Visits" at bounding box center [77, 131] width 33 height 23
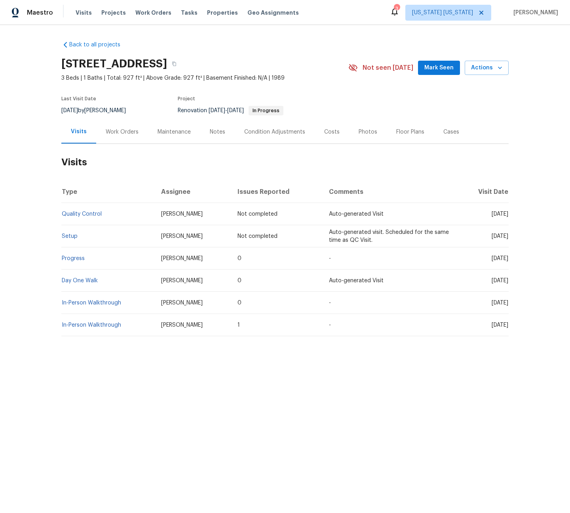
click at [185, 133] on div "Maintenance" at bounding box center [174, 132] width 33 height 8
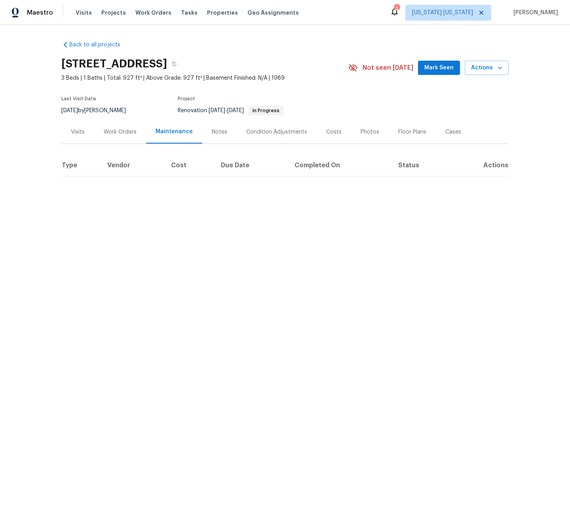
click at [124, 134] on div "Work Orders" at bounding box center [120, 132] width 33 height 8
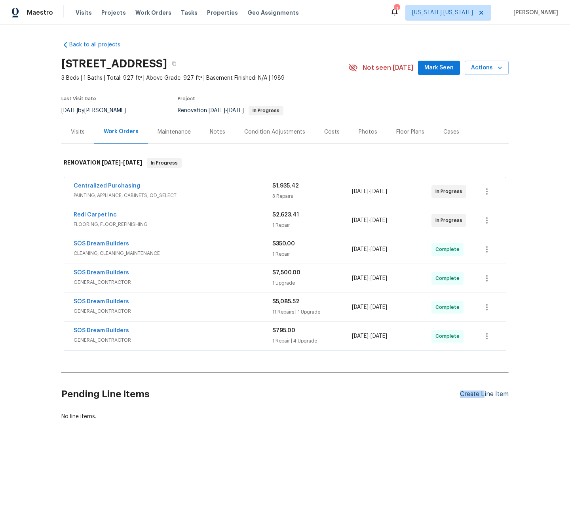
click at [481, 391] on div "Create Line Item" at bounding box center [484, 394] width 49 height 8
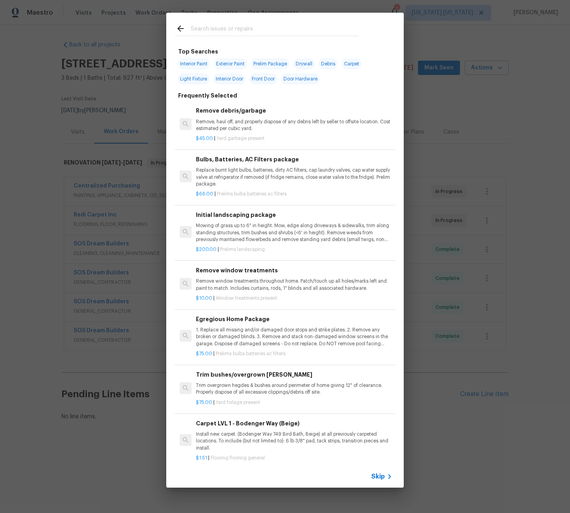
click at [239, 34] on input "text" at bounding box center [275, 30] width 168 height 12
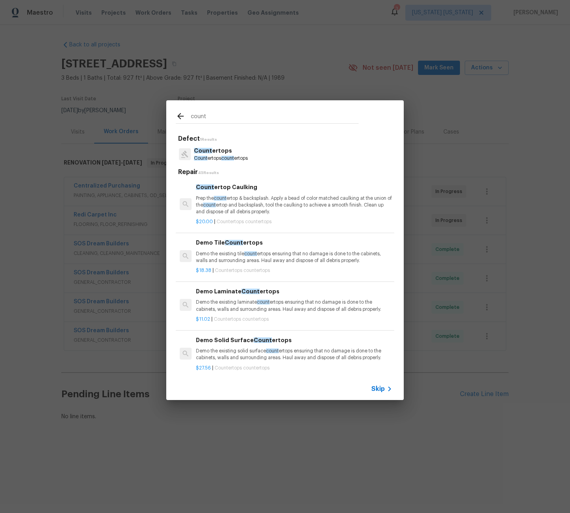
type input "count"
click at [259, 156] on div "Count ertops Count ertops count ertops" at bounding box center [285, 153] width 219 height 21
click at [242, 156] on p "Count ertops count ertops" at bounding box center [221, 158] width 54 height 7
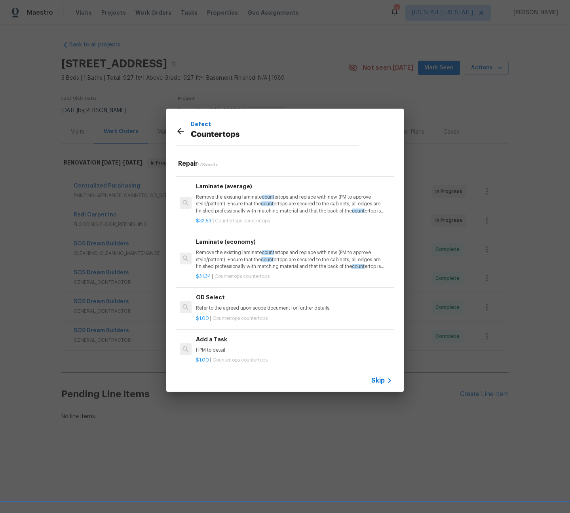
scroll to position [704, 0]
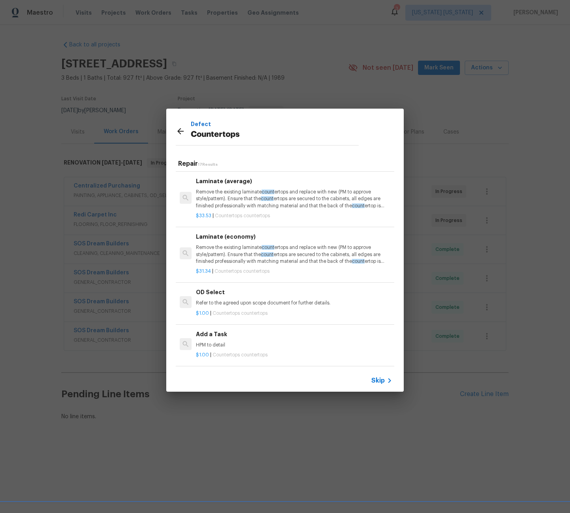
click at [224, 348] on div "$1.00 | Countertops countertops" at bounding box center [294, 353] width 196 height 10
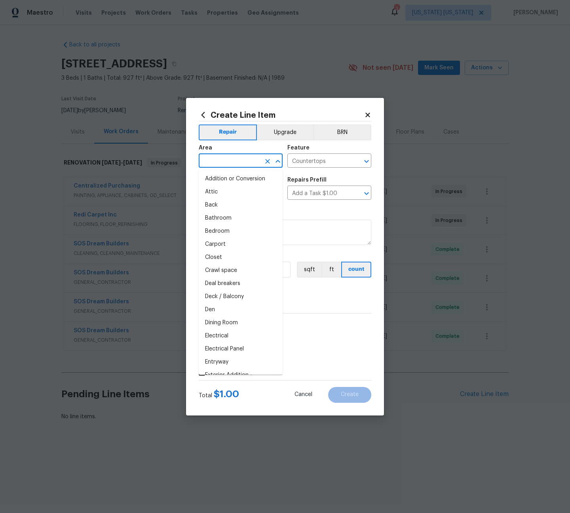
click at [231, 162] on input "text" at bounding box center [230, 161] width 62 height 12
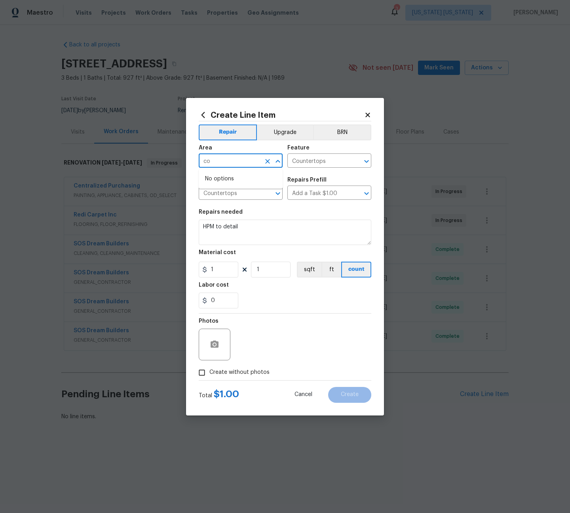
type input "c"
click at [225, 182] on li "Kitchen" at bounding box center [241, 178] width 84 height 13
type input "Kitchen"
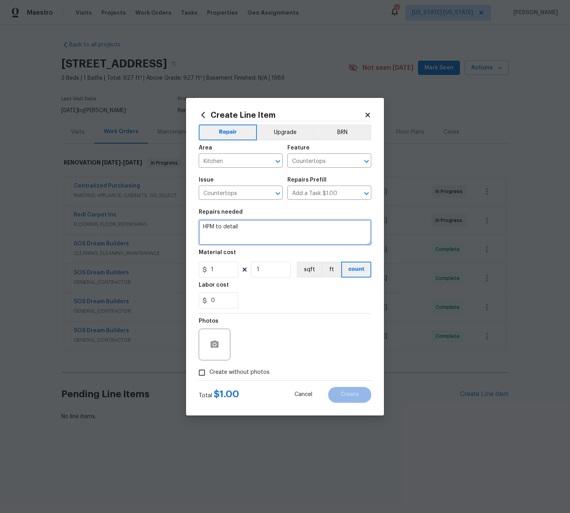
click at [238, 229] on textarea "HPM to detail" at bounding box center [285, 231] width 173 height 25
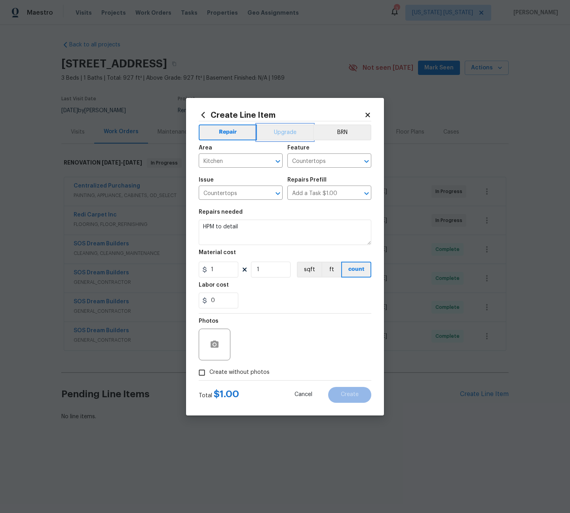
click at [288, 131] on button "Upgrade" at bounding box center [285, 132] width 57 height 16
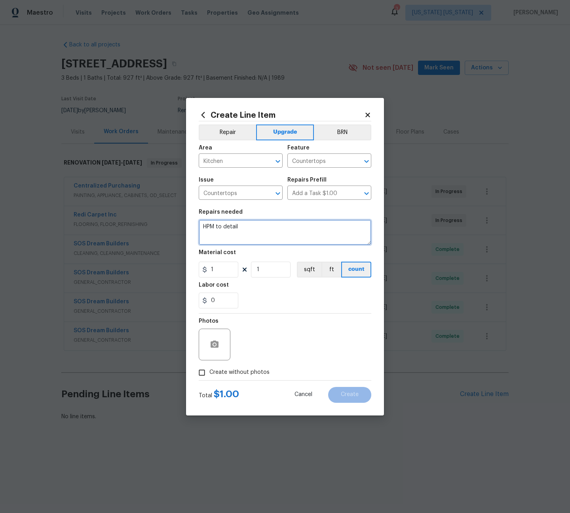
click at [240, 231] on textarea "HPM to detail" at bounding box center [285, 231] width 173 height 25
click at [212, 226] on textarea "Extra $1,000 for the white cabinetry that was supposed to be included on the pr…" at bounding box center [285, 231] width 173 height 25
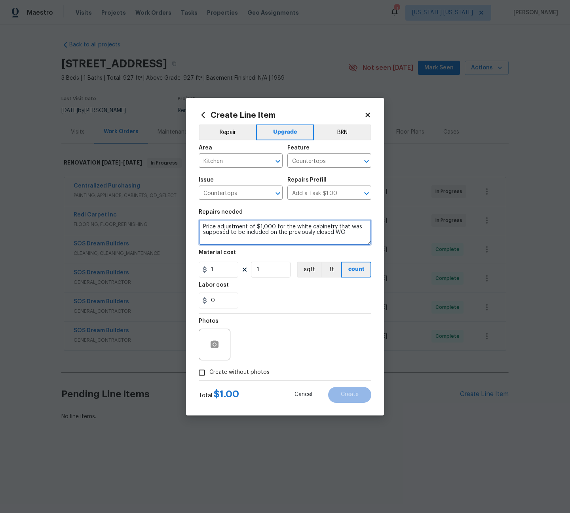
type textarea "Price adjustment of $1,000 for the white cabinetry that was supposed to be incl…"
click at [223, 271] on input "1" at bounding box center [219, 269] width 40 height 16
type input "1000"
click at [281, 335] on div "Photos" at bounding box center [285, 339] width 173 height 52
click at [250, 370] on span "Create without photos" at bounding box center [240, 372] width 60 height 8
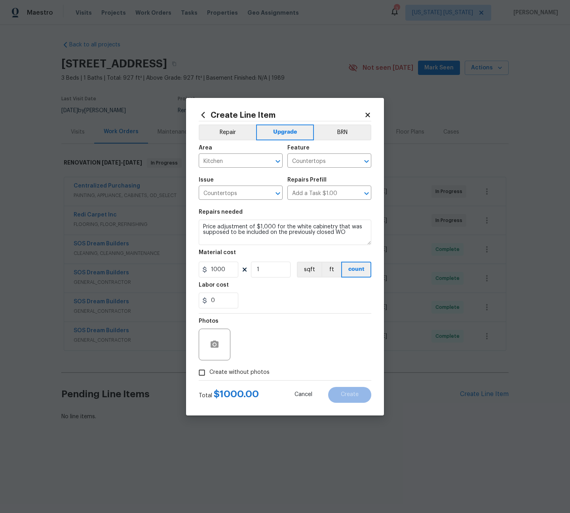
click at [210, 370] on input "Create without photos" at bounding box center [202, 372] width 15 height 15
checkbox input "true"
click at [275, 353] on textarea at bounding box center [304, 344] width 135 height 32
type textarea "tba"
click at [347, 397] on span "Create" at bounding box center [350, 394] width 18 height 6
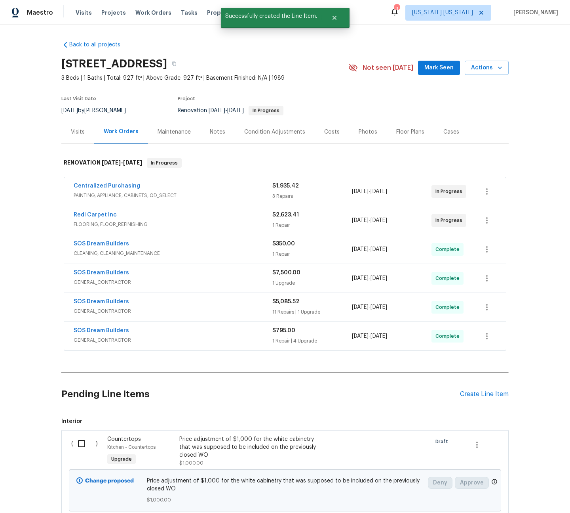
drag, startPoint x: 78, startPoint y: 446, endPoint x: 100, endPoint y: 444, distance: 21.5
click at [78, 446] on input "checkbox" at bounding box center [84, 443] width 23 height 17
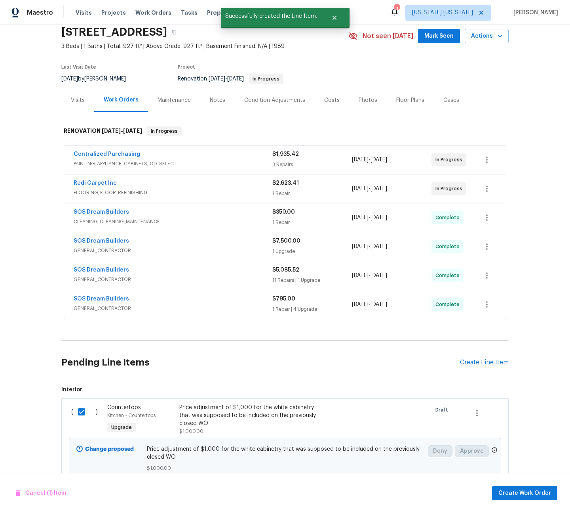
scroll to position [66, 0]
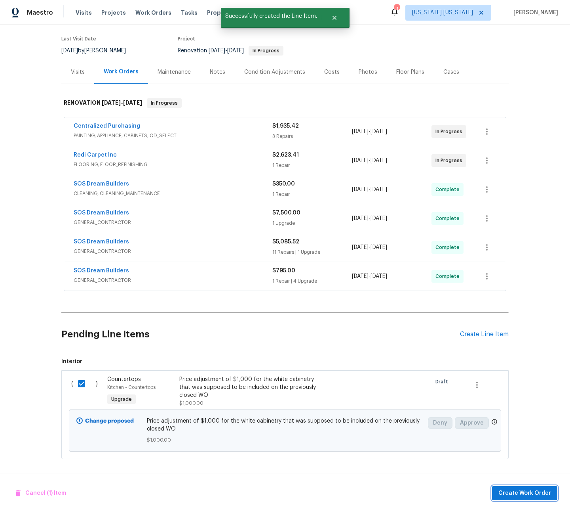
click at [543, 496] on span "Create Work Order" at bounding box center [525, 493] width 53 height 10
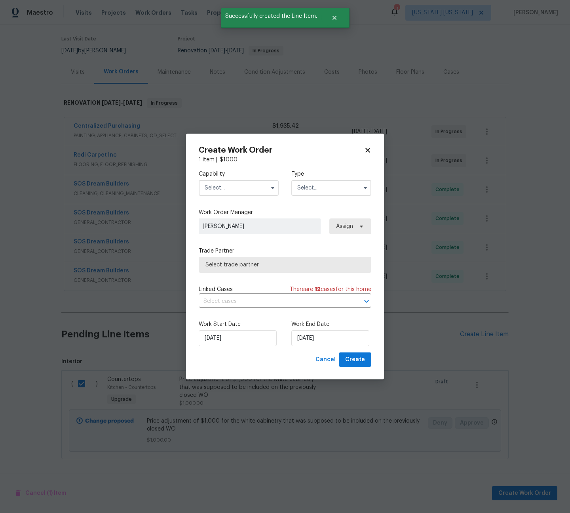
click at [238, 183] on input "text" at bounding box center [239, 188] width 80 height 16
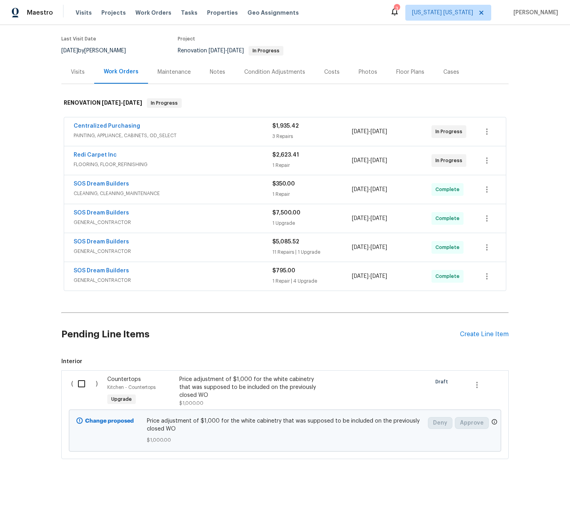
click at [234, 247] on span "GENERAL_CONTRACTOR" at bounding box center [173, 251] width 199 height 8
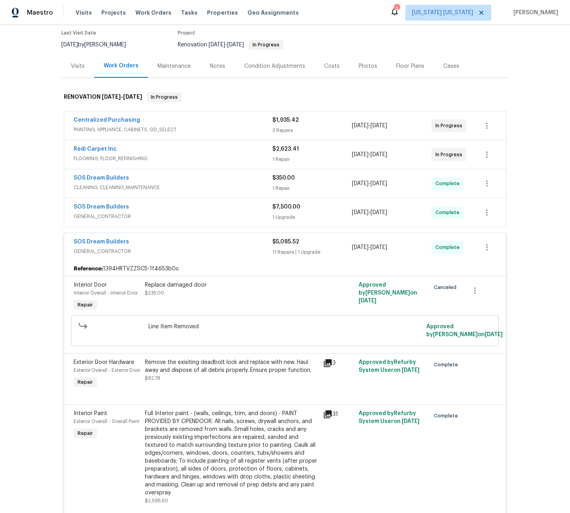
click at [234, 241] on div "SOS Dream Builders" at bounding box center [173, 243] width 199 height 10
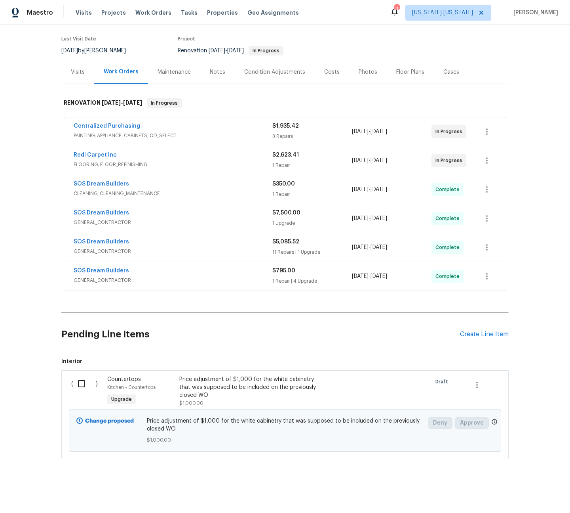
click at [219, 269] on div "SOS Dream Builders" at bounding box center [173, 272] width 199 height 10
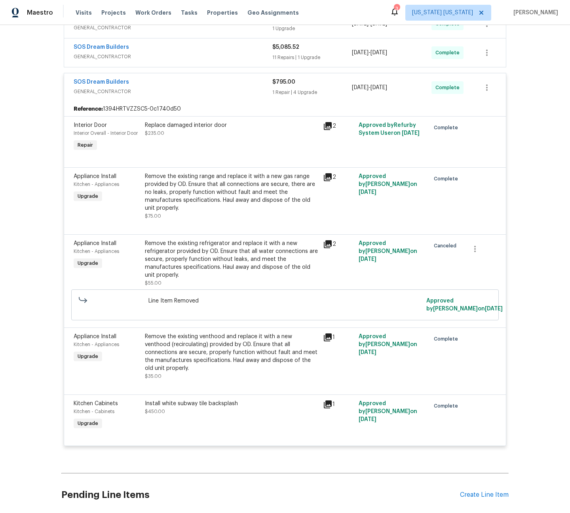
scroll to position [259, 0]
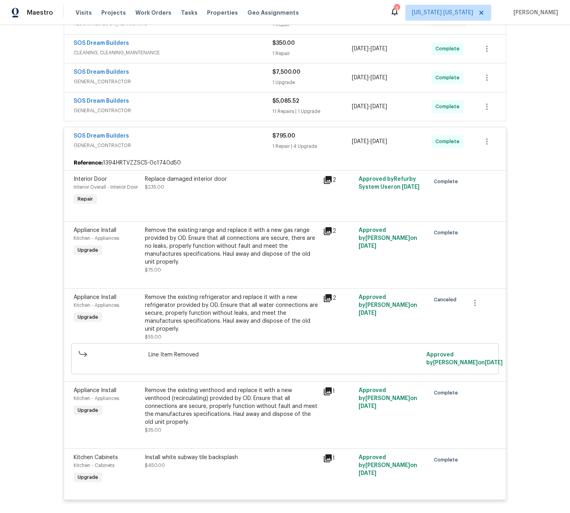
click at [217, 139] on div "SOS Dream Builders" at bounding box center [173, 137] width 199 height 10
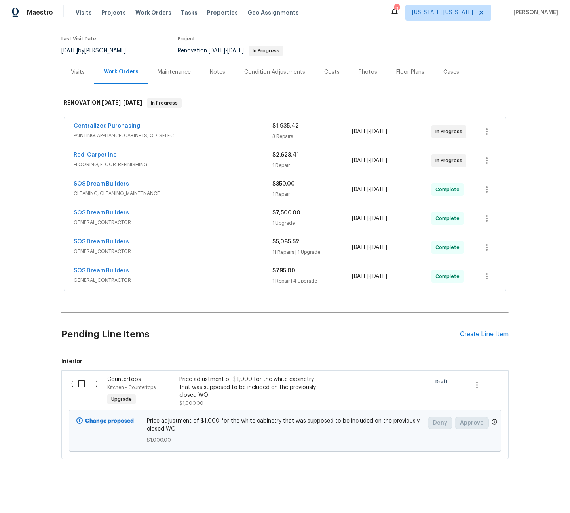
scroll to position [66, 0]
click at [81, 375] on input "checkbox" at bounding box center [84, 383] width 23 height 17
checkbox input "true"
click at [521, 491] on span "Create Work Order" at bounding box center [525, 493] width 53 height 10
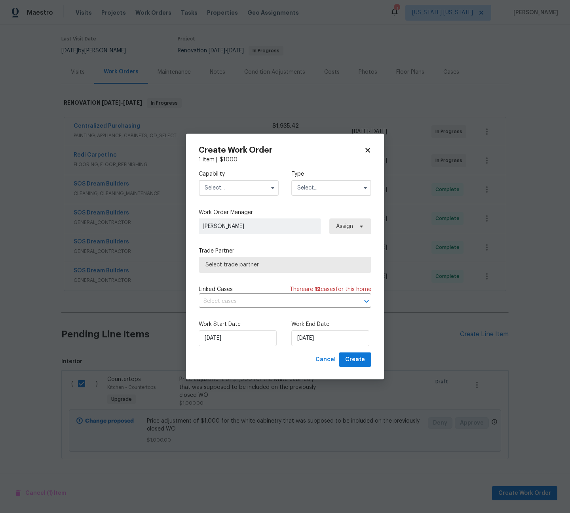
click at [246, 186] on input "text" at bounding box center [239, 188] width 80 height 16
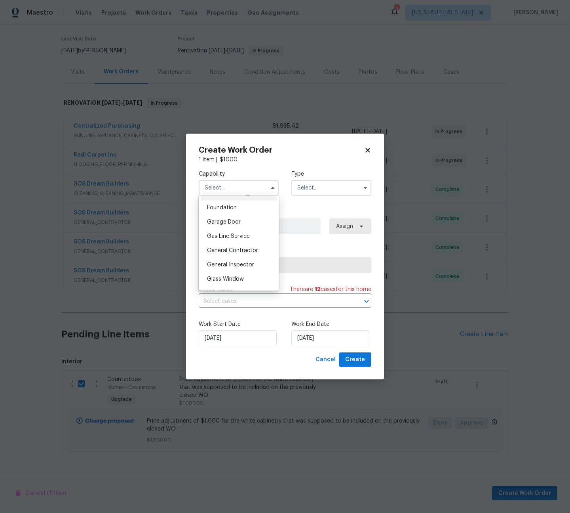
scroll to position [334, 0]
click at [238, 252] on span "General Contractor" at bounding box center [232, 249] width 51 height 6
type input "General Contractor"
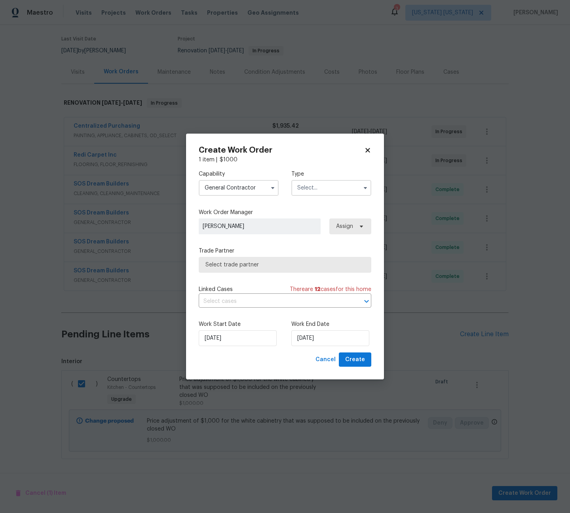
click at [330, 187] on input "text" at bounding box center [332, 188] width 80 height 16
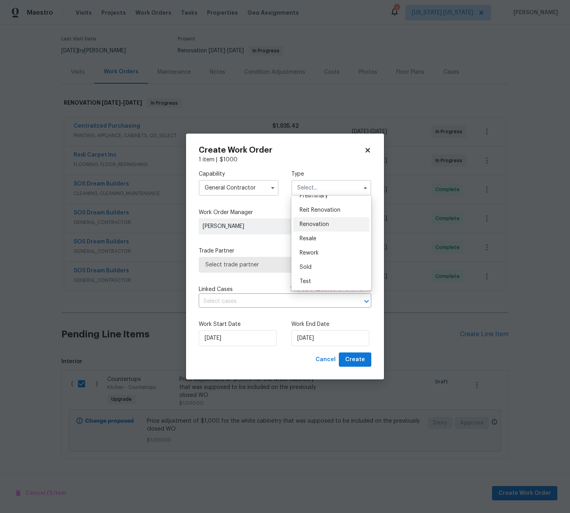
click at [316, 222] on span "Renovation" at bounding box center [314, 224] width 29 height 6
type input "Renovation"
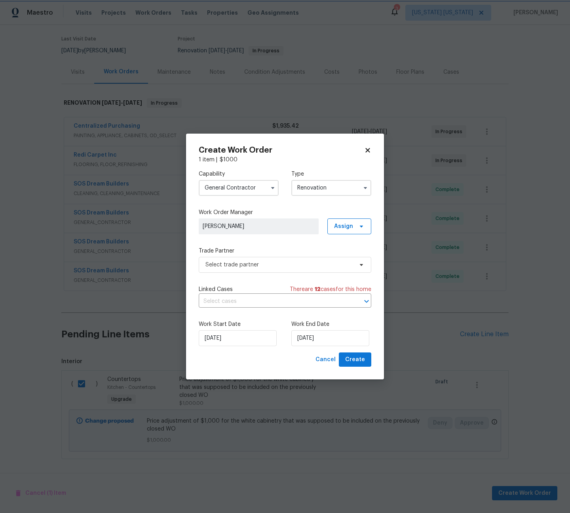
scroll to position [0, 0]
click at [271, 265] on span "Select trade partner" at bounding box center [280, 265] width 148 height 8
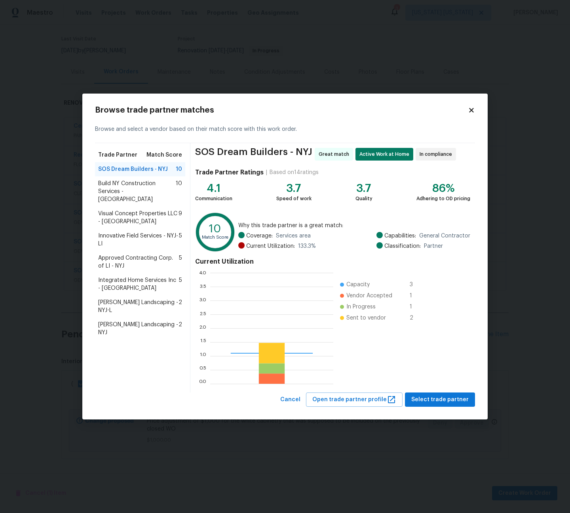
scroll to position [105, 118]
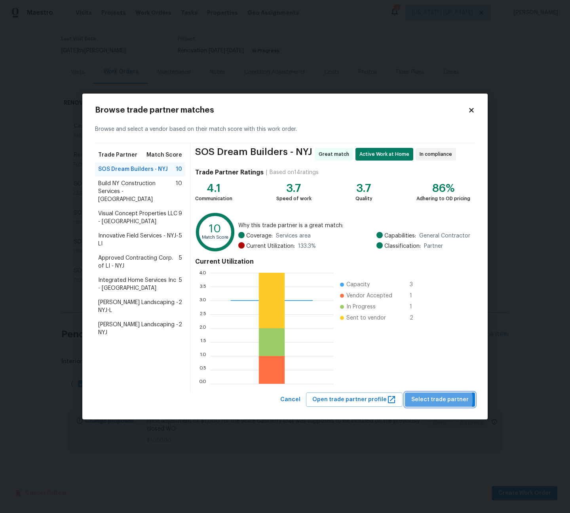
click at [443, 399] on span "Select trade partner" at bounding box center [440, 400] width 57 height 10
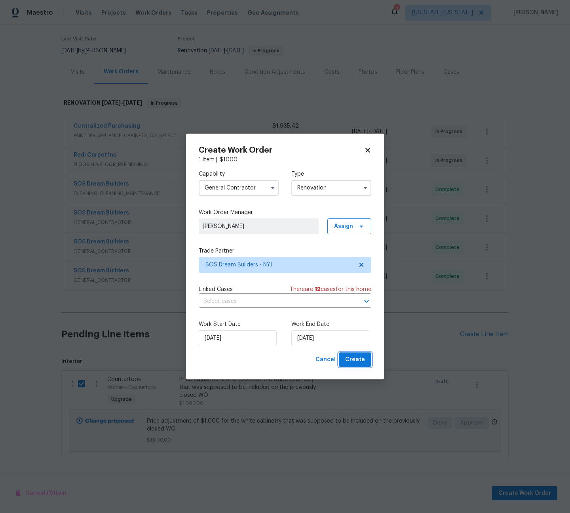
click at [349, 361] on span "Create" at bounding box center [355, 360] width 20 height 10
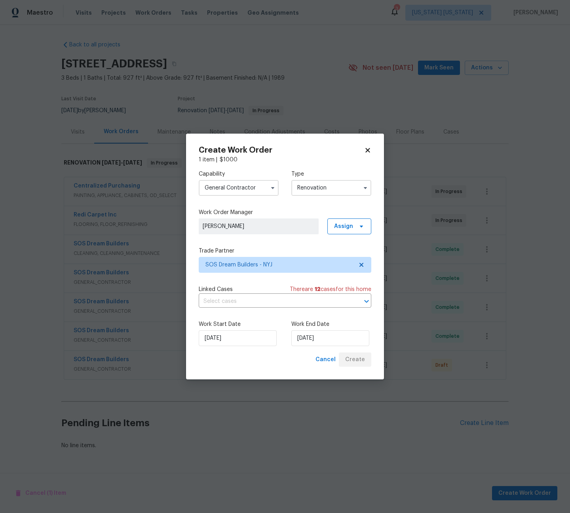
scroll to position [0, 0]
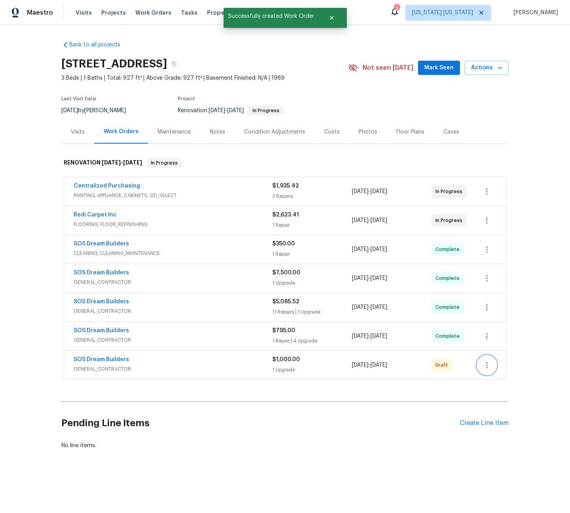
click at [485, 360] on icon "button" at bounding box center [488, 365] width 10 height 10
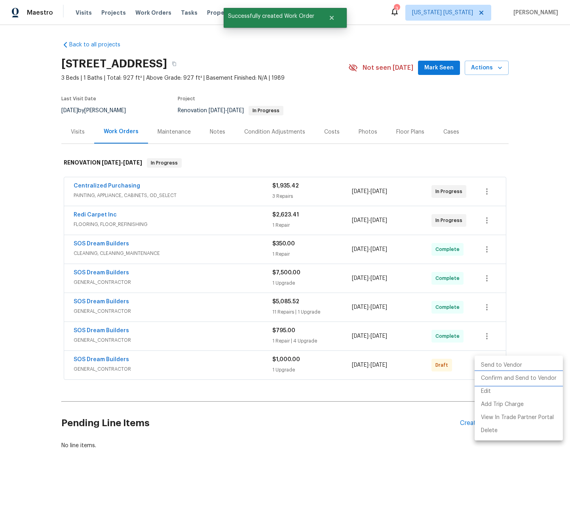
click at [496, 377] on li "Confirm and Send to Vendor" at bounding box center [519, 378] width 88 height 13
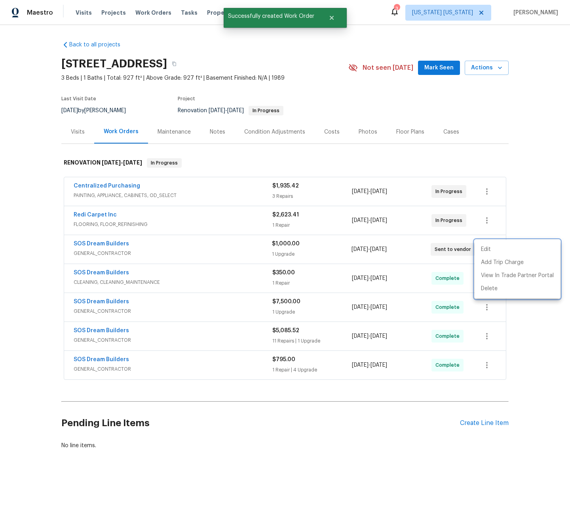
click at [199, 37] on div at bounding box center [285, 256] width 570 height 513
click at [210, 12] on span "Properties" at bounding box center [222, 13] width 31 height 8
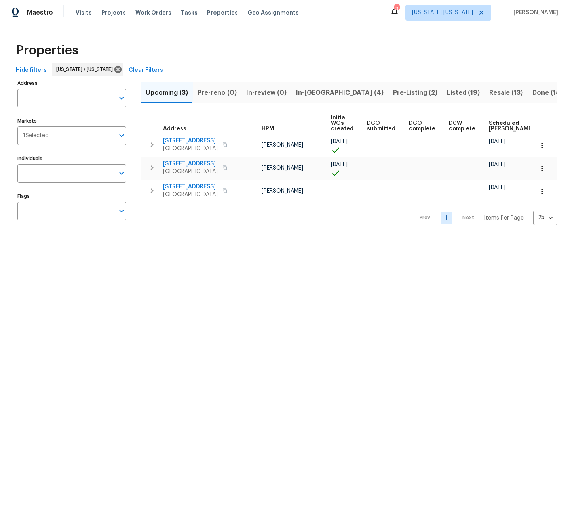
scroll to position [0, 26]
click at [305, 95] on span "In-[GEOGRAPHIC_DATA] (4)" at bounding box center [340, 92] width 88 height 11
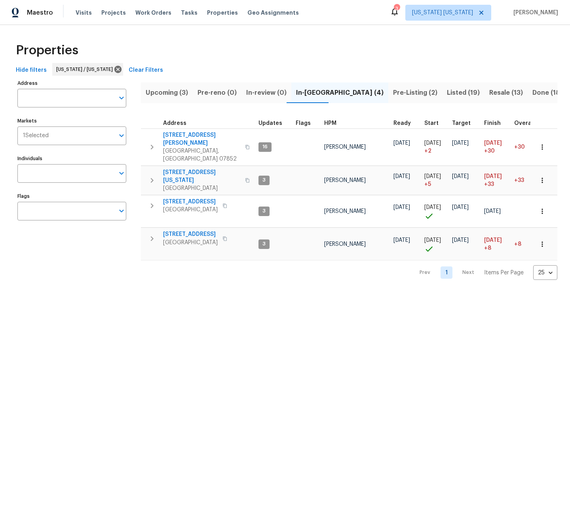
click at [175, 92] on span "Upcoming (3)" at bounding box center [167, 92] width 42 height 11
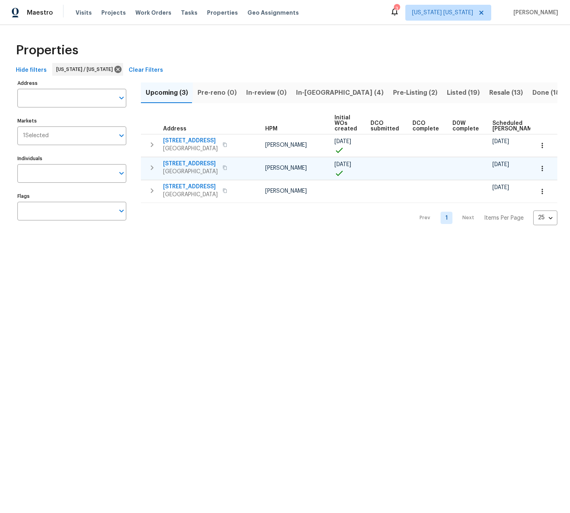
scroll to position [0, 20]
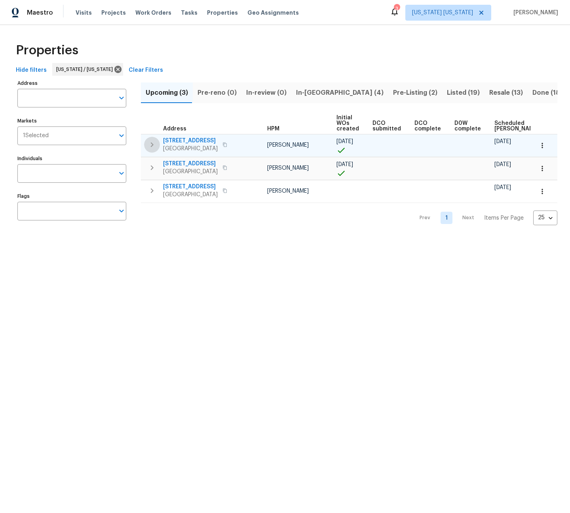
click at [151, 146] on icon "button" at bounding box center [152, 144] width 3 height 5
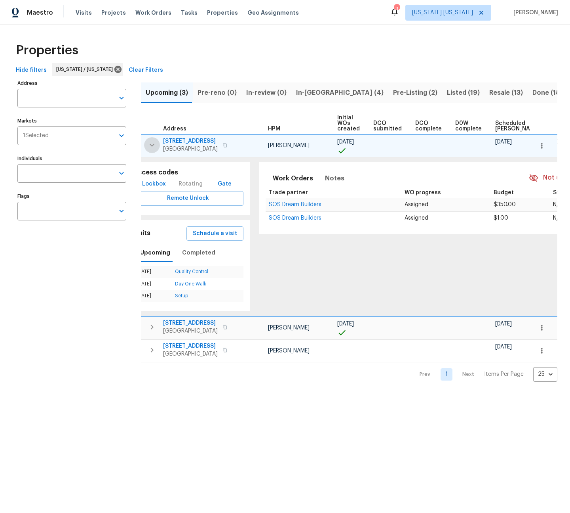
click at [151, 147] on icon "button" at bounding box center [152, 145] width 10 height 10
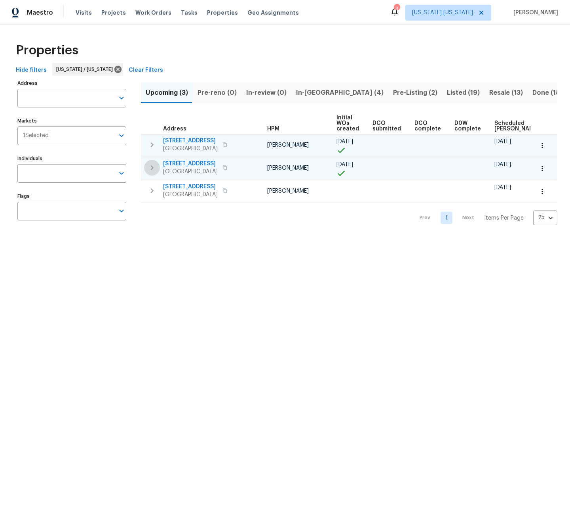
click at [155, 168] on icon "button" at bounding box center [152, 168] width 10 height 10
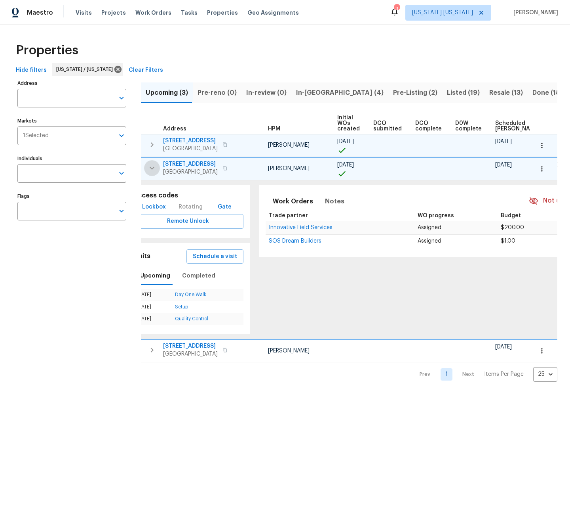
click at [155, 168] on icon "button" at bounding box center [152, 168] width 10 height 10
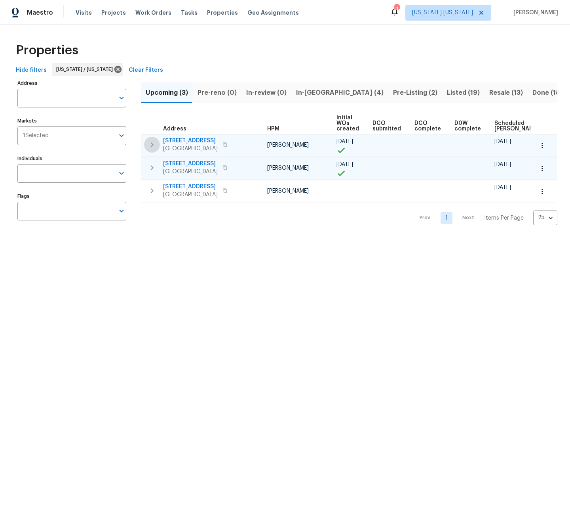
click at [154, 149] on button "button" at bounding box center [152, 145] width 16 height 16
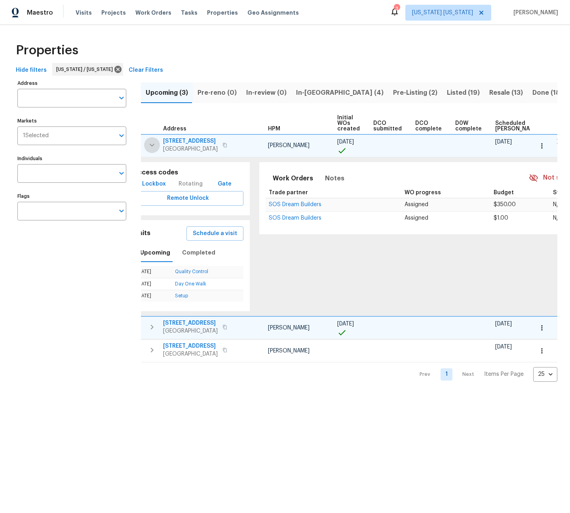
click at [154, 149] on icon "button" at bounding box center [152, 145] width 10 height 10
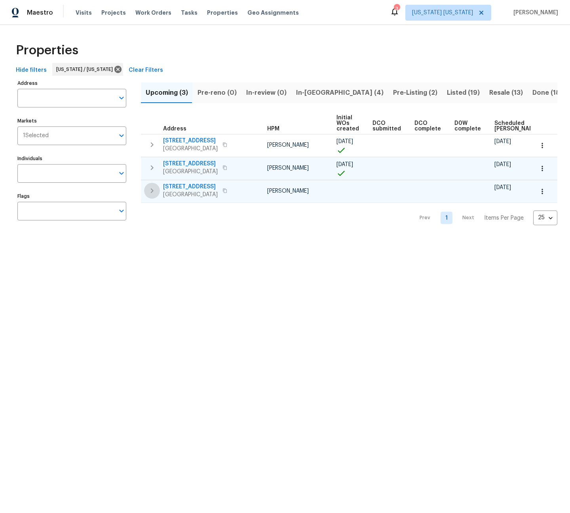
click at [156, 189] on icon "button" at bounding box center [152, 191] width 10 height 10
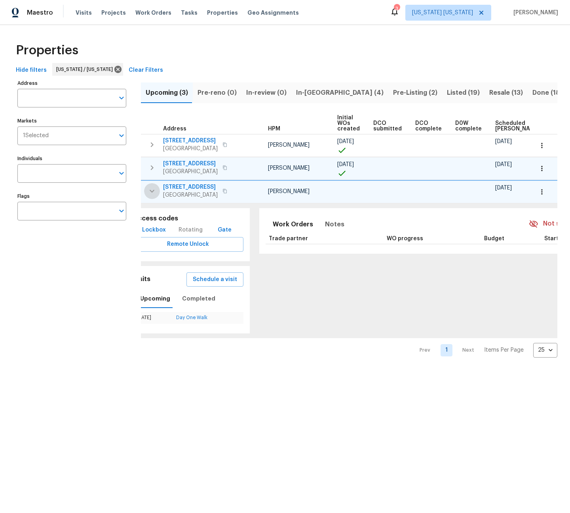
click at [156, 189] on icon "button" at bounding box center [152, 191] width 10 height 10
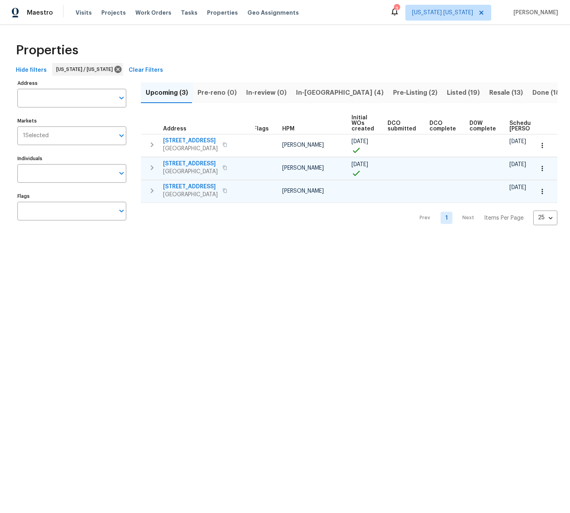
scroll to position [0, 0]
click at [151, 147] on icon "button" at bounding box center [152, 145] width 10 height 10
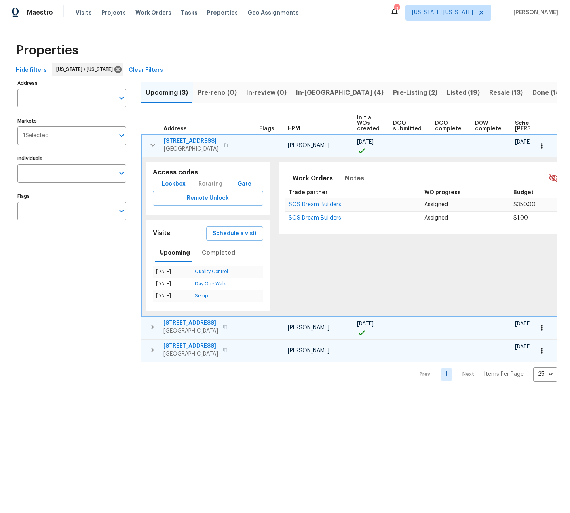
click at [151, 147] on icon "button" at bounding box center [153, 145] width 10 height 10
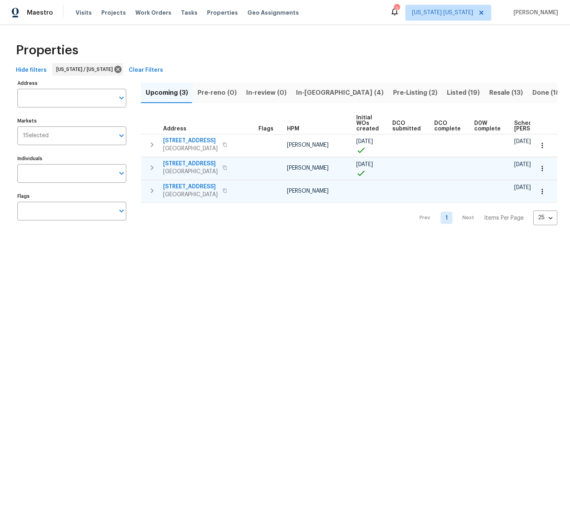
click at [151, 193] on icon "button" at bounding box center [152, 191] width 10 height 10
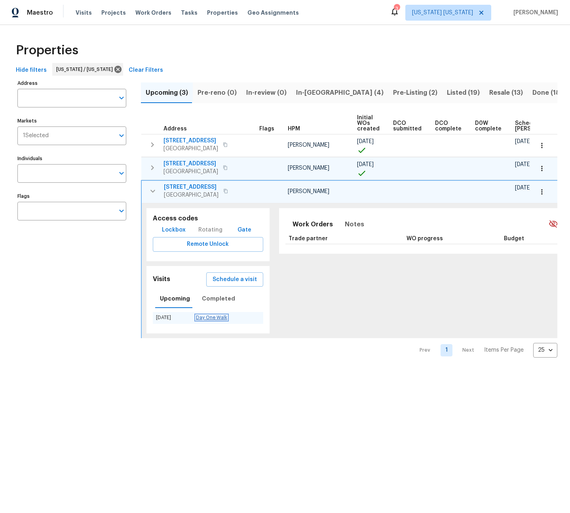
click at [215, 319] on link "Day One Walk" at bounding box center [211, 317] width 31 height 5
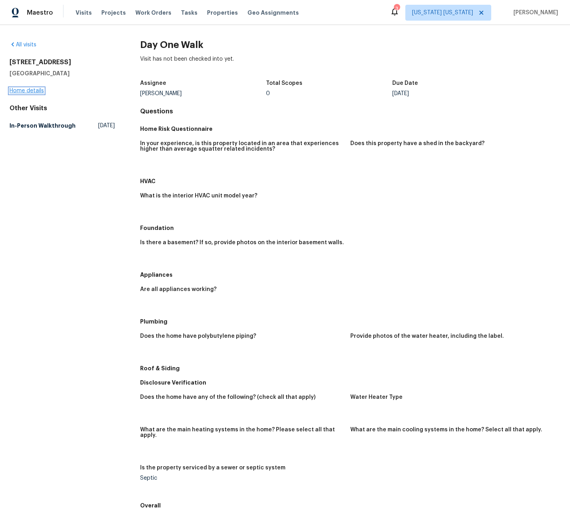
click at [19, 91] on link "Home details" at bounding box center [27, 91] width 34 height 6
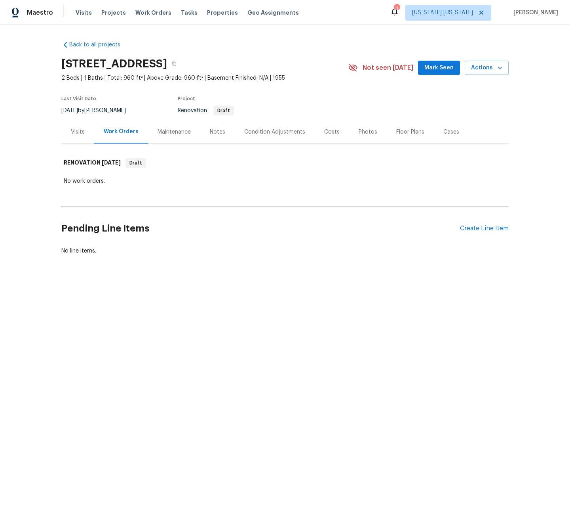
click at [76, 134] on div "Visits" at bounding box center [78, 132] width 14 height 8
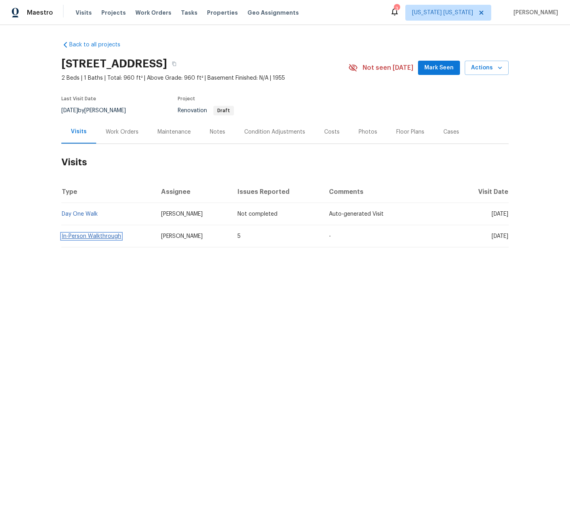
click at [107, 237] on link "In-Person Walkthrough" at bounding box center [91, 236] width 59 height 6
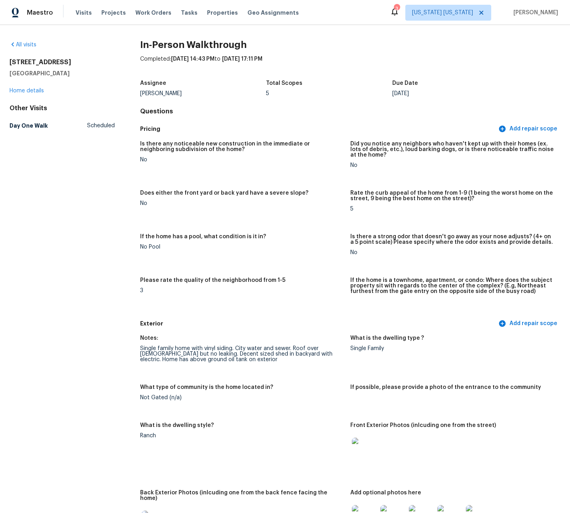
scroll to position [355, 0]
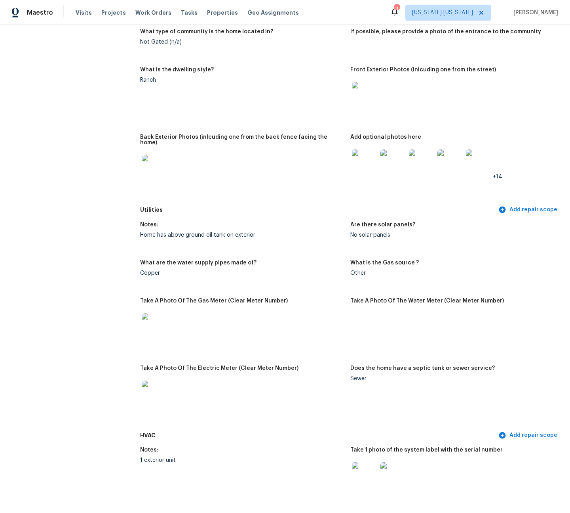
click at [361, 158] on img at bounding box center [364, 161] width 25 height 25
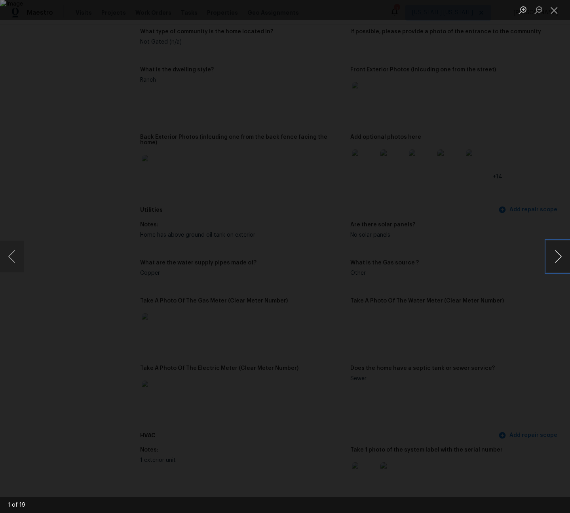
click at [551, 259] on button "Next image" at bounding box center [559, 256] width 24 height 32
click at [552, 259] on button "Next image" at bounding box center [559, 256] width 24 height 32
click at [553, 259] on button "Next image" at bounding box center [559, 256] width 24 height 32
click at [553, 258] on button "Next image" at bounding box center [559, 256] width 24 height 32
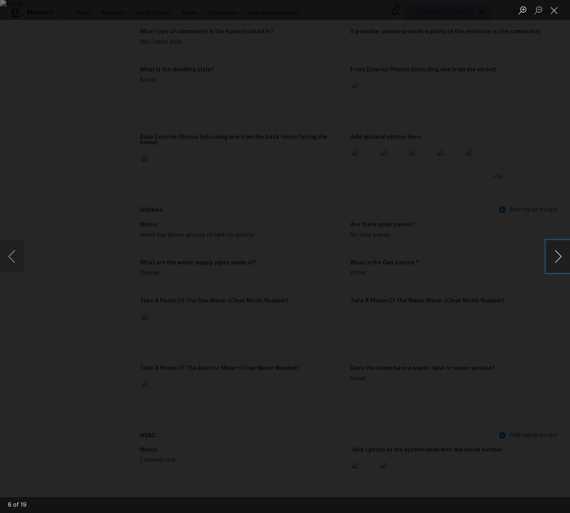
click at [553, 258] on button "Next image" at bounding box center [559, 256] width 24 height 32
click at [523, 89] on div "Lightbox" at bounding box center [285, 256] width 570 height 513
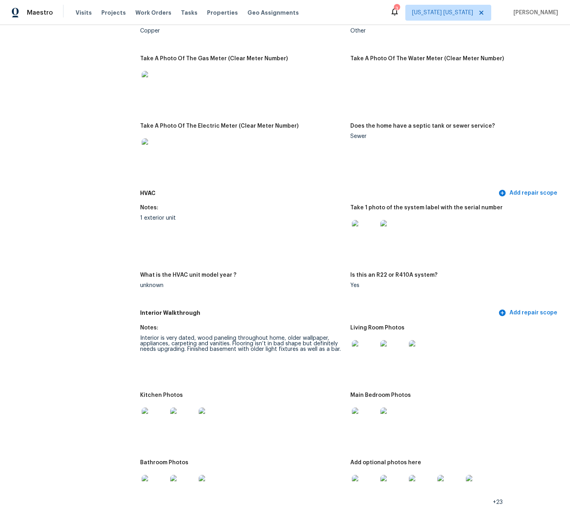
scroll to position [881, 0]
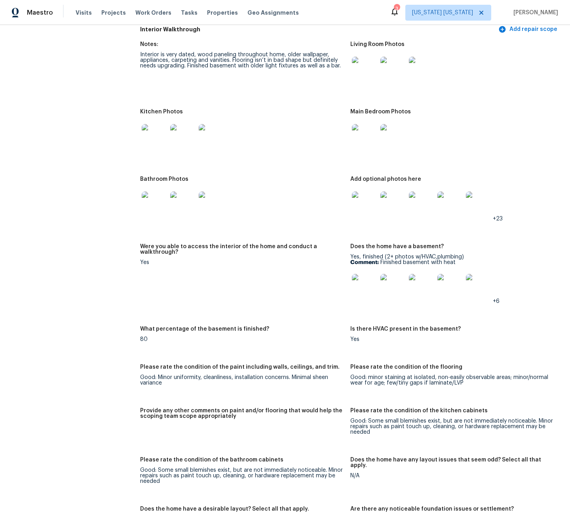
click at [363, 192] on img at bounding box center [364, 203] width 25 height 25
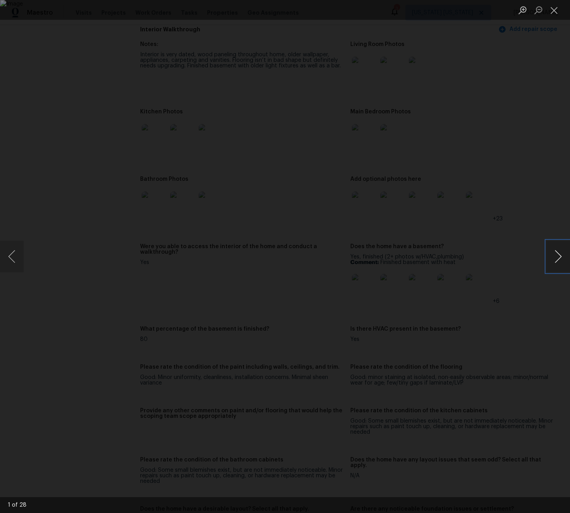
click at [560, 260] on button "Next image" at bounding box center [559, 256] width 24 height 32
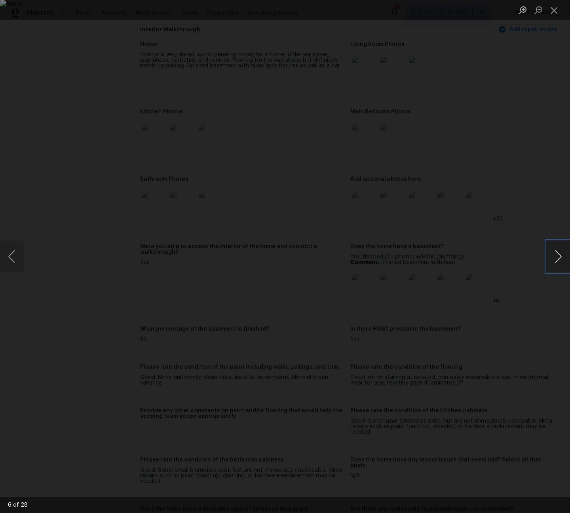
click at [560, 260] on button "Next image" at bounding box center [559, 256] width 24 height 32
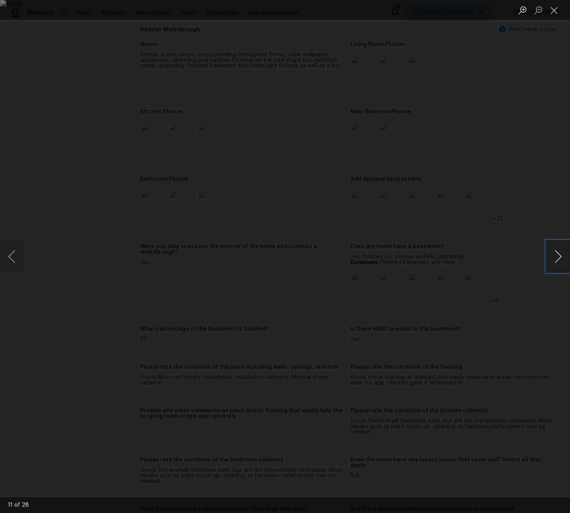
click at [560, 260] on button "Next image" at bounding box center [559, 256] width 24 height 32
click at [561, 260] on button "Next image" at bounding box center [559, 256] width 24 height 32
click at [549, 13] on button "Close lightbox" at bounding box center [555, 10] width 16 height 14
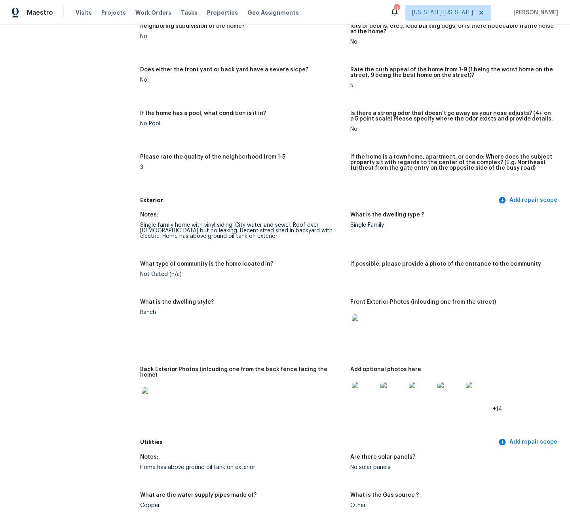
scroll to position [0, 0]
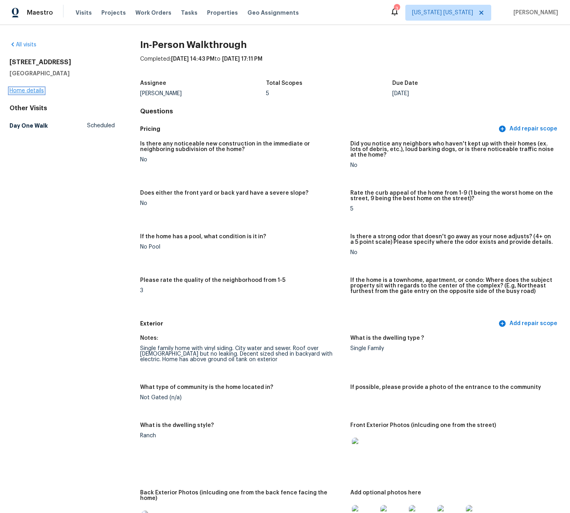
click at [35, 90] on link "Home details" at bounding box center [27, 91] width 34 height 6
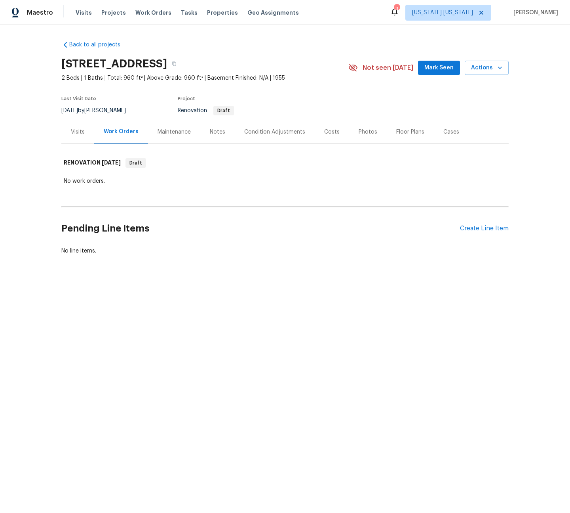
click at [80, 135] on div "Visits" at bounding box center [78, 132] width 14 height 8
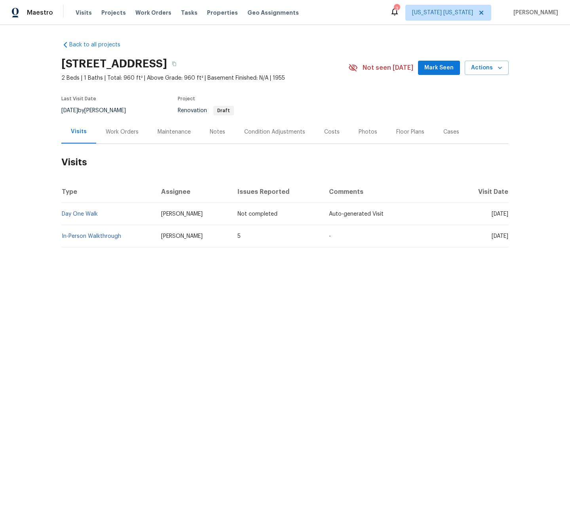
drag, startPoint x: 88, startPoint y: 50, endPoint x: 92, endPoint y: 47, distance: 5.1
click at [88, 50] on div "Back to all projects [STREET_ADDRESS] 2 Beds | 1 Baths | Total: 960 ft² | Above…" at bounding box center [285, 143] width 448 height 219
click at [93, 47] on link "Back to all projects" at bounding box center [99, 45] width 76 height 8
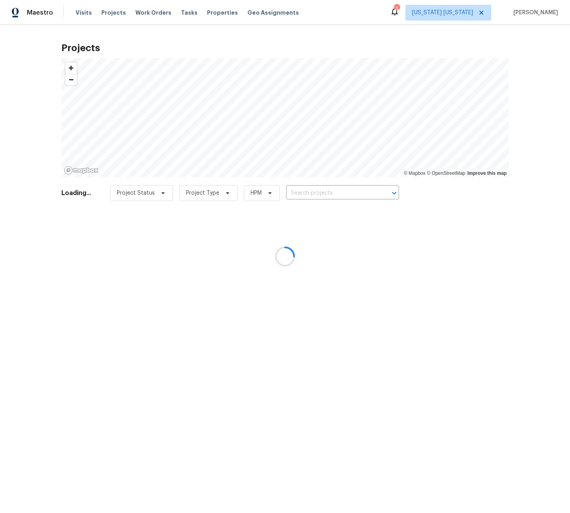
click at [203, 16] on div at bounding box center [285, 256] width 570 height 513
click at [208, 14] on div at bounding box center [285, 256] width 570 height 513
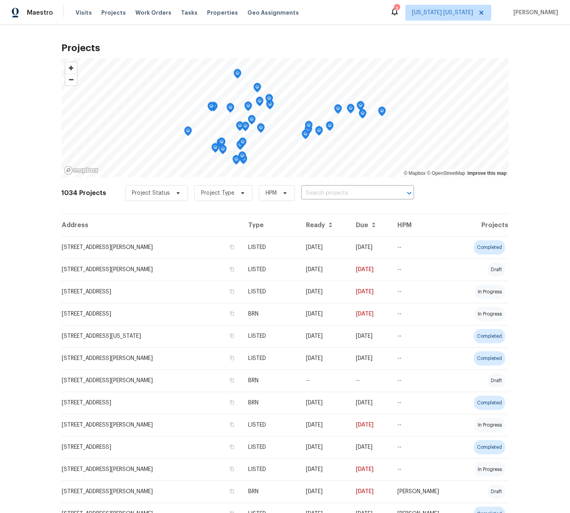
click at [209, 14] on span "Properties" at bounding box center [222, 13] width 31 height 8
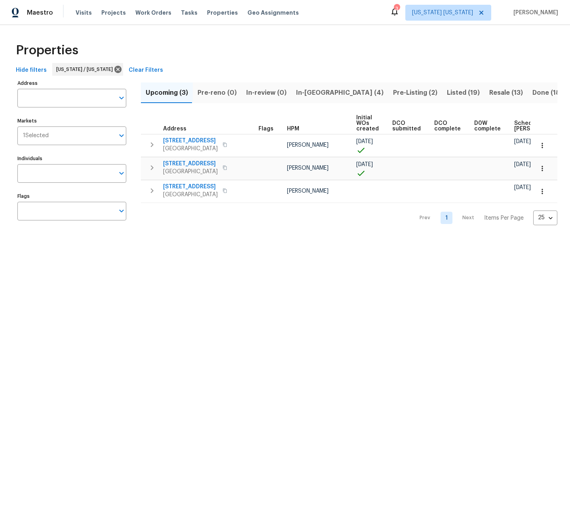
click at [447, 91] on span "Listed (19)" at bounding box center [463, 92] width 33 height 11
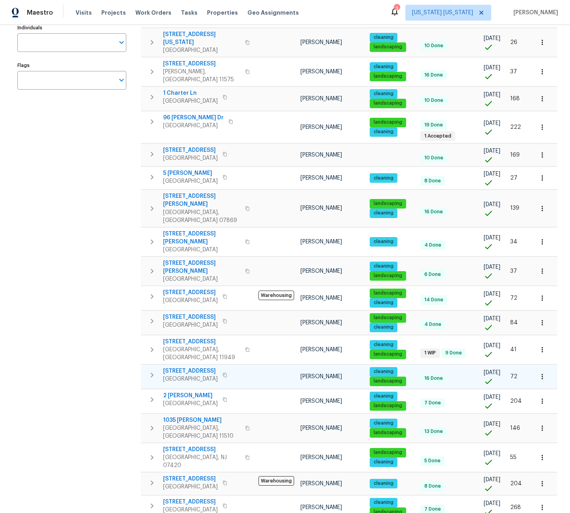
scroll to position [134, 0]
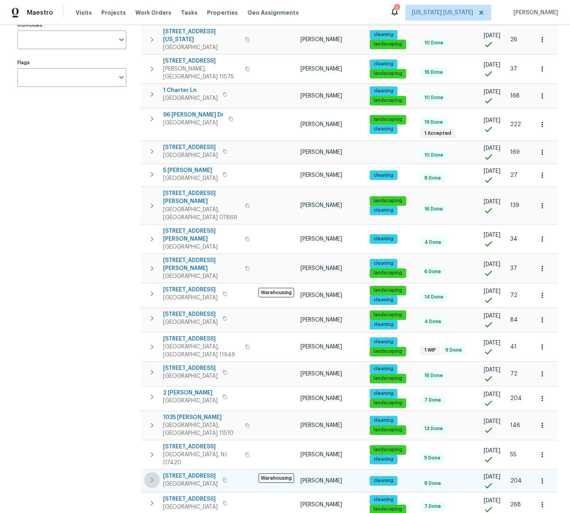
click at [154, 475] on icon "button" at bounding box center [152, 480] width 10 height 10
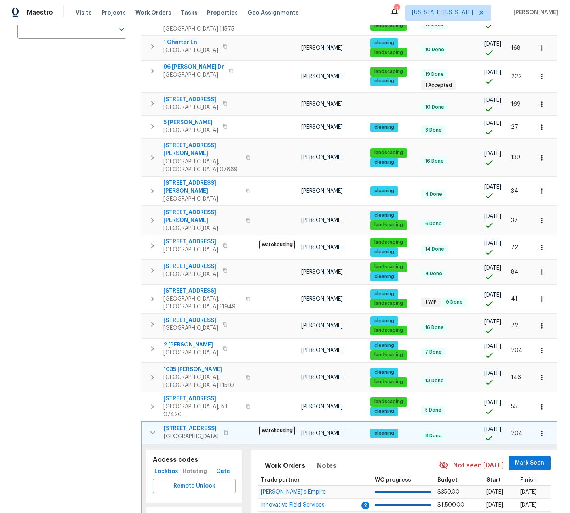
scroll to position [269, 0]
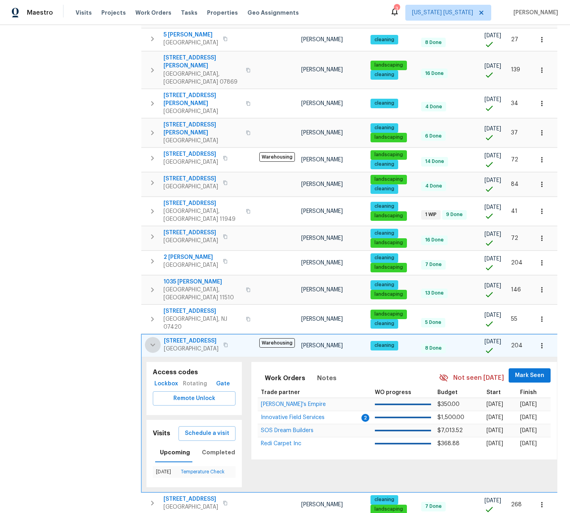
click at [155, 340] on icon "button" at bounding box center [153, 345] width 10 height 10
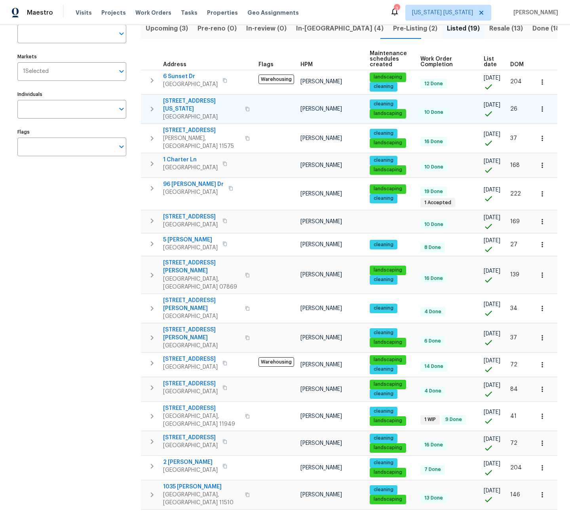
scroll to position [0, 0]
